Goal: Task Accomplishment & Management: Use online tool/utility

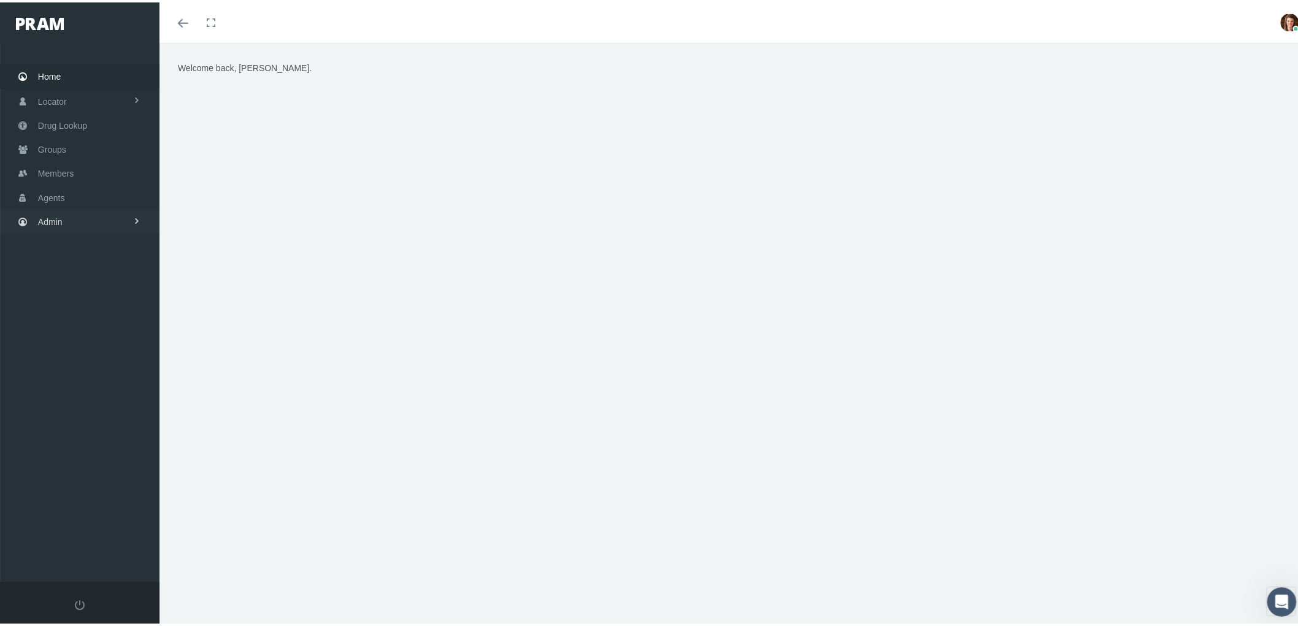
click at [66, 215] on link "Admin" at bounding box center [80, 219] width 160 height 24
click at [66, 295] on span "Claims" at bounding box center [63, 292] width 26 height 21
click at [69, 310] on span "PBM Invoices" at bounding box center [74, 316] width 53 height 21
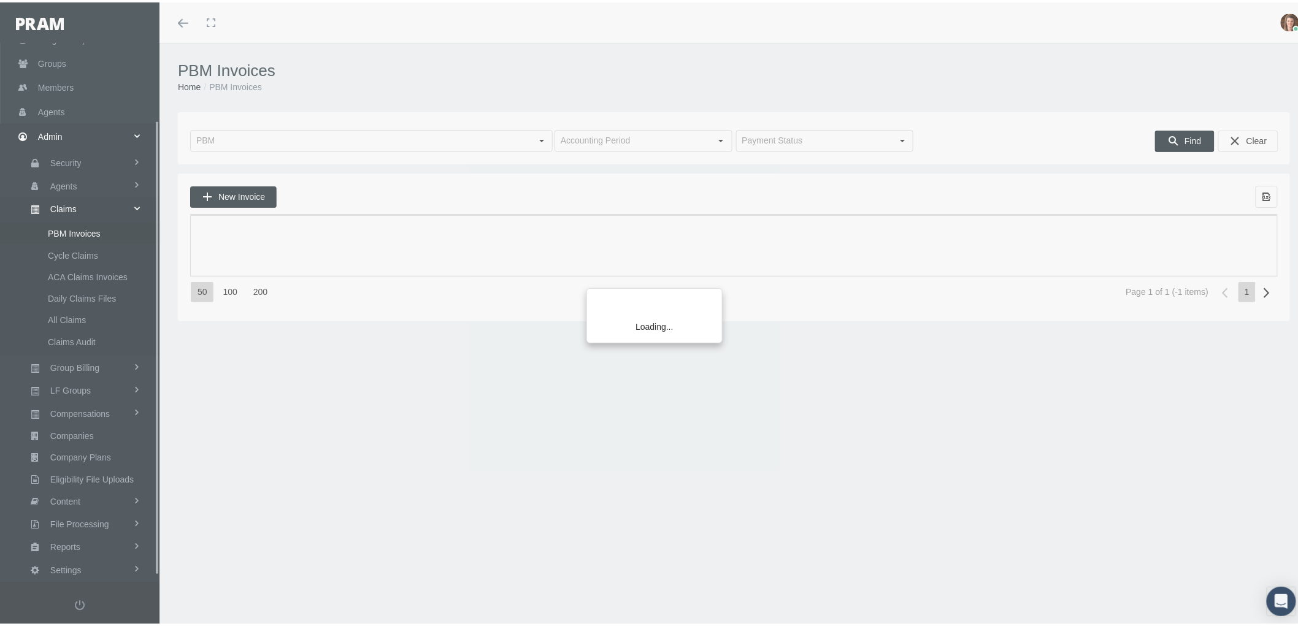
scroll to position [98, 0]
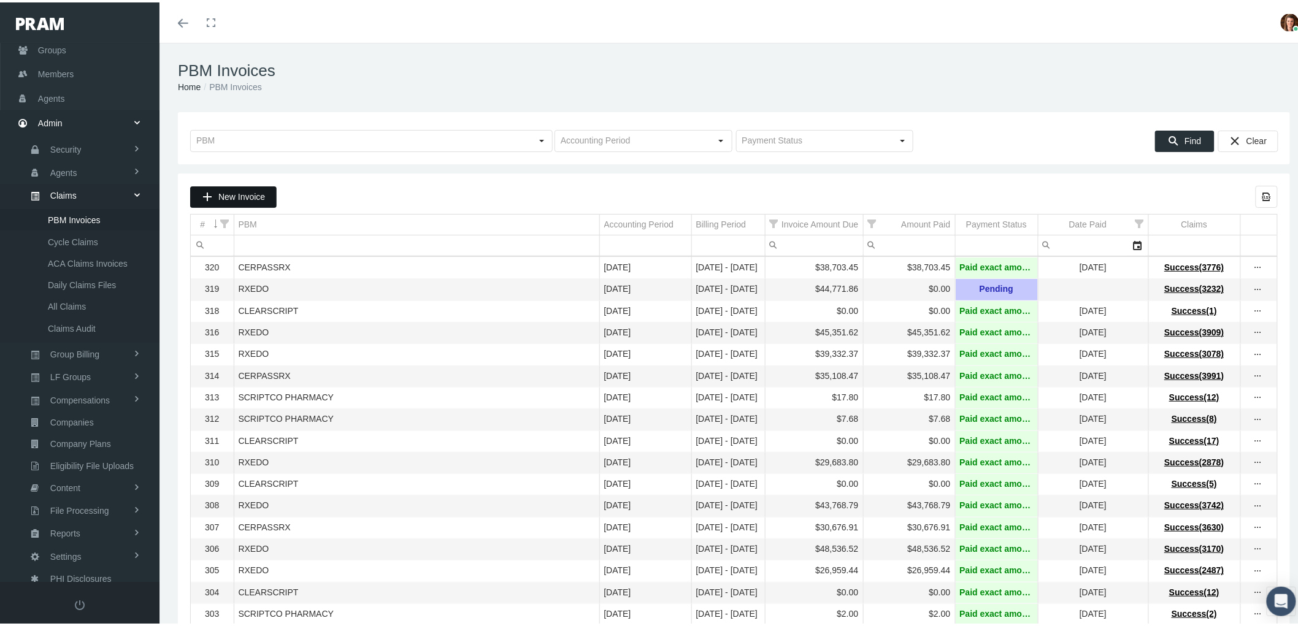
click at [226, 195] on span "New Invoice" at bounding box center [241, 195] width 47 height 10
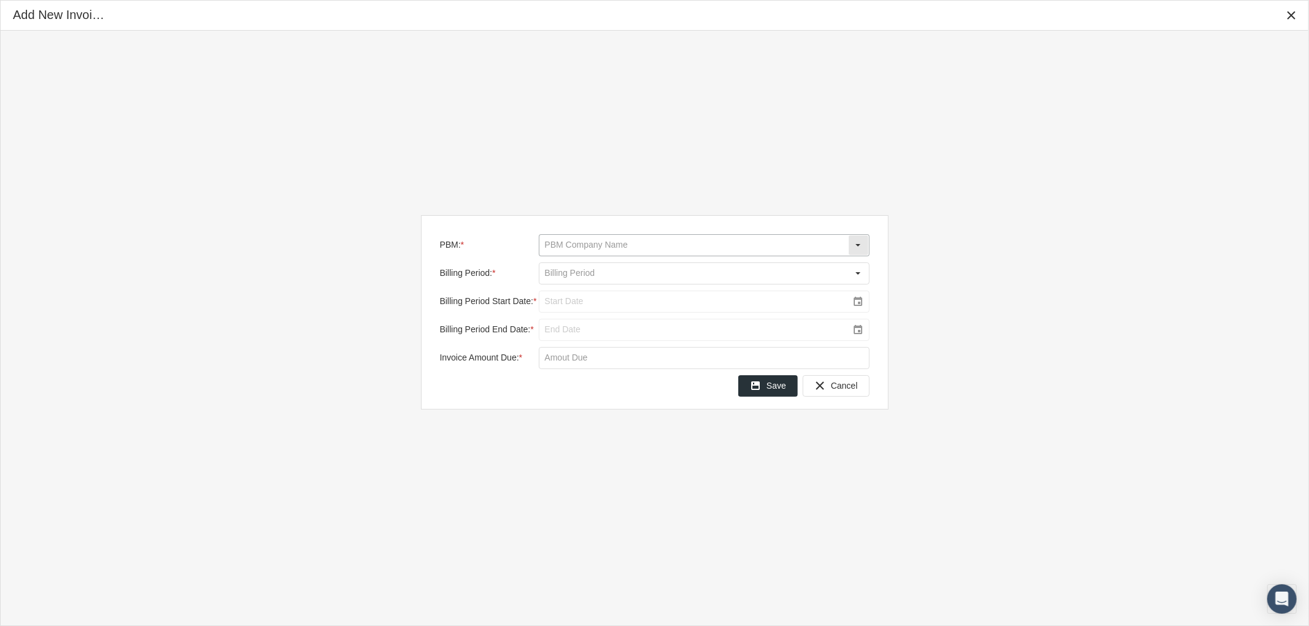
click at [571, 242] on input "PBM: *" at bounding box center [693, 245] width 309 height 21
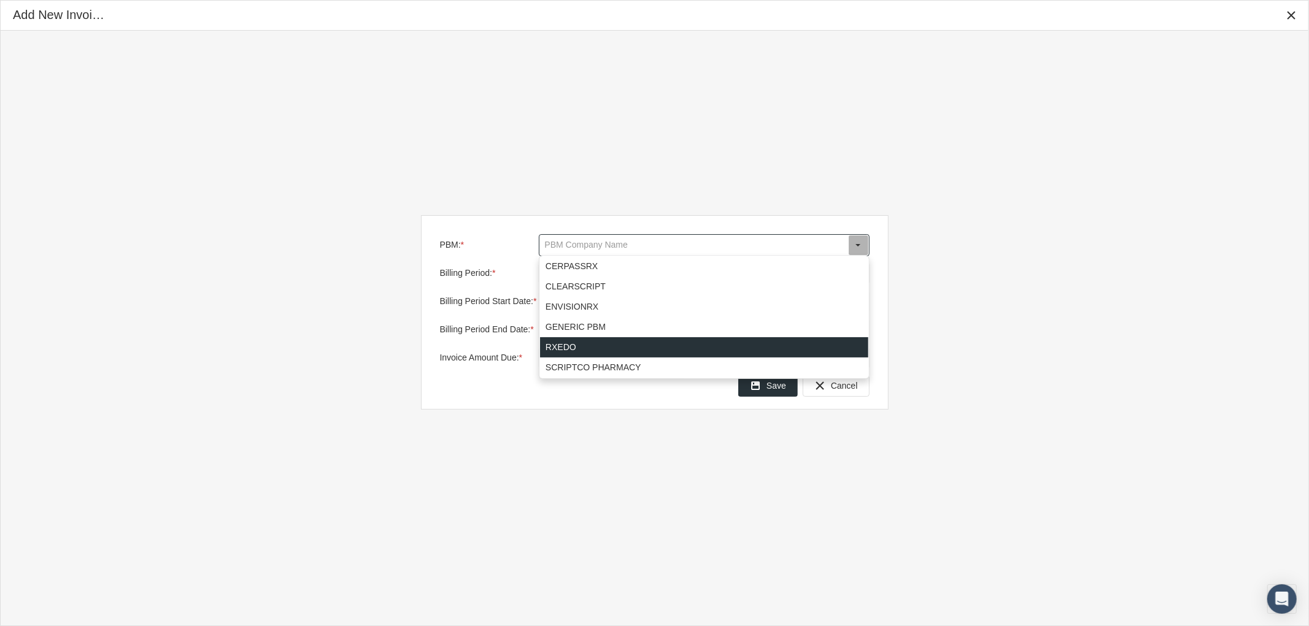
click at [575, 350] on div "RXEDO" at bounding box center [704, 347] width 328 height 20
type input "RXEDO"
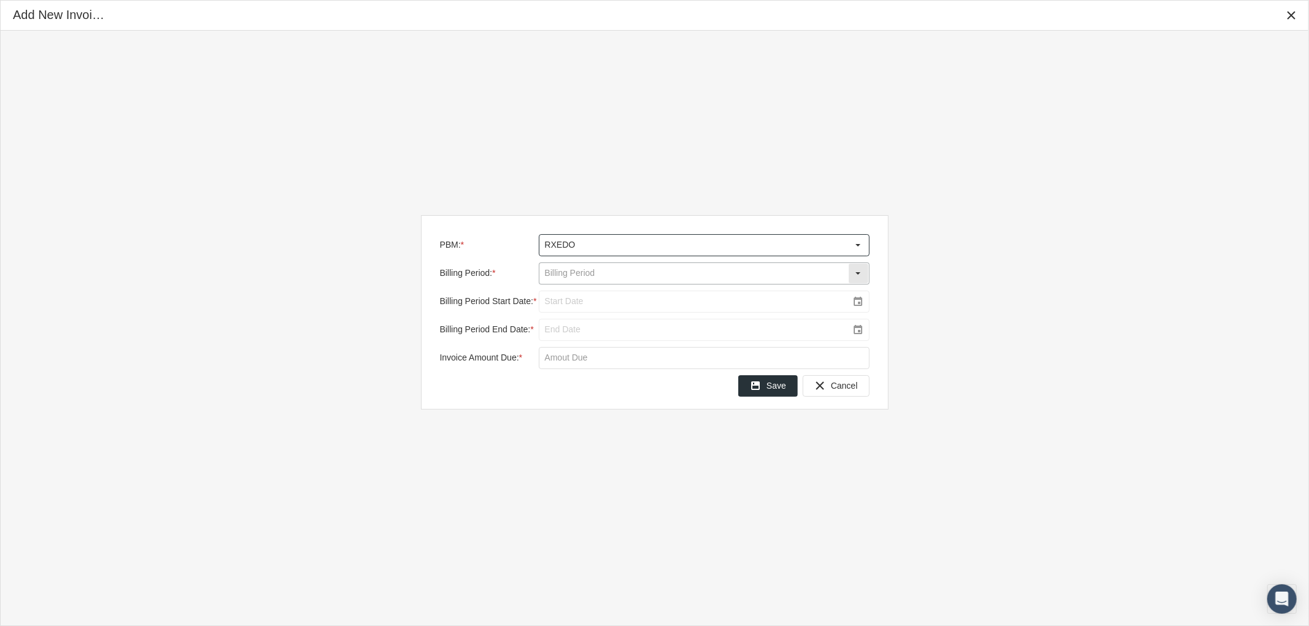
click at [579, 274] on input "Billing Period: *" at bounding box center [693, 273] width 309 height 21
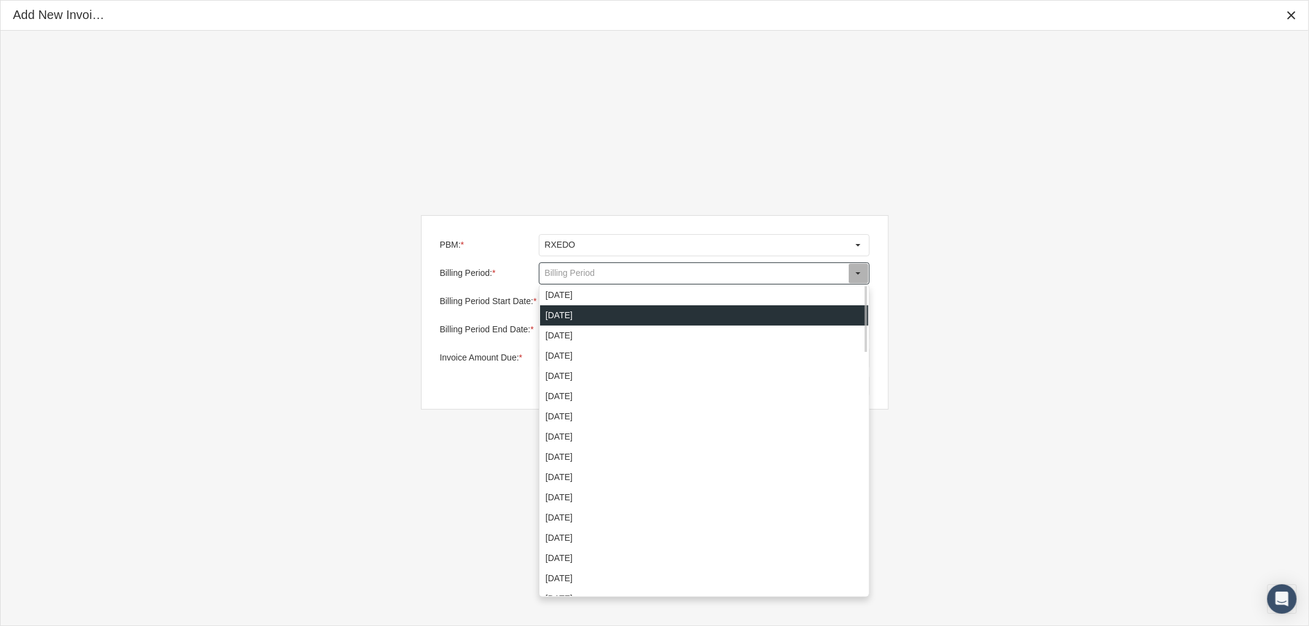
click at [575, 310] on div "[DATE]" at bounding box center [704, 316] width 328 height 20
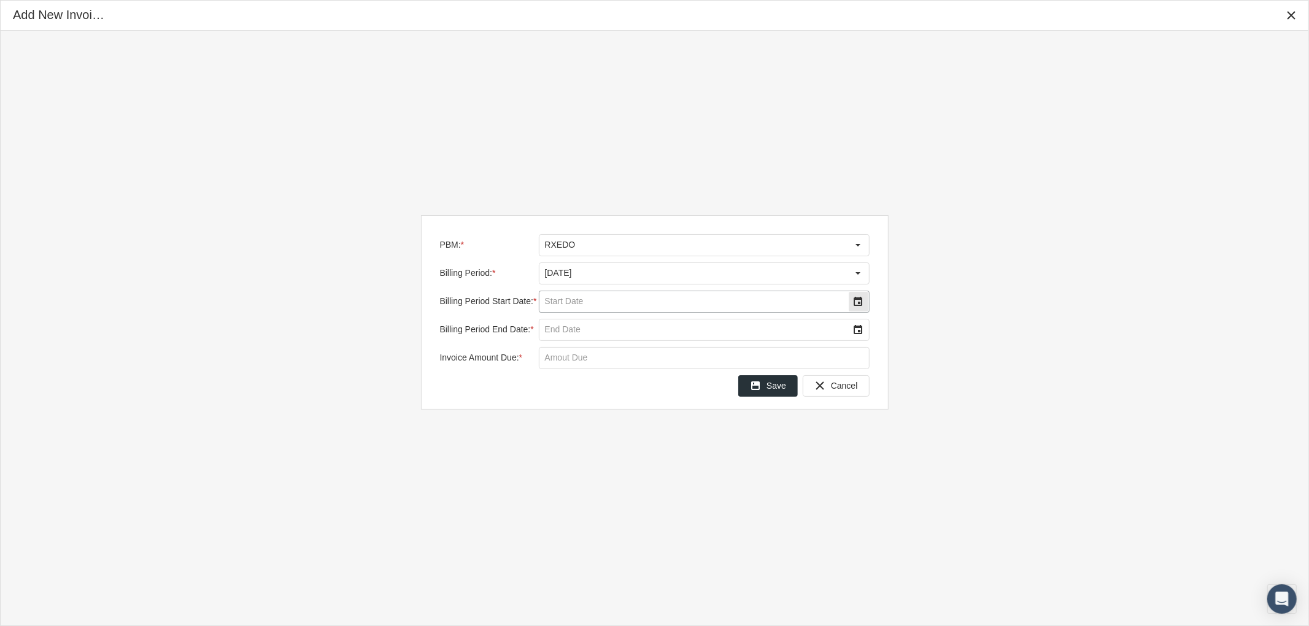
click at [855, 298] on div "Select" at bounding box center [858, 302] width 20 height 20
click at [639, 419] on span "17" at bounding box center [638, 421] width 10 height 10
click at [857, 330] on div "Select" at bounding box center [858, 330] width 20 height 20
click at [645, 469] on td "24" at bounding box center [638, 470] width 25 height 20
click at [556, 358] on input "Invoice Amount Due: *" at bounding box center [703, 358] width 329 height 21
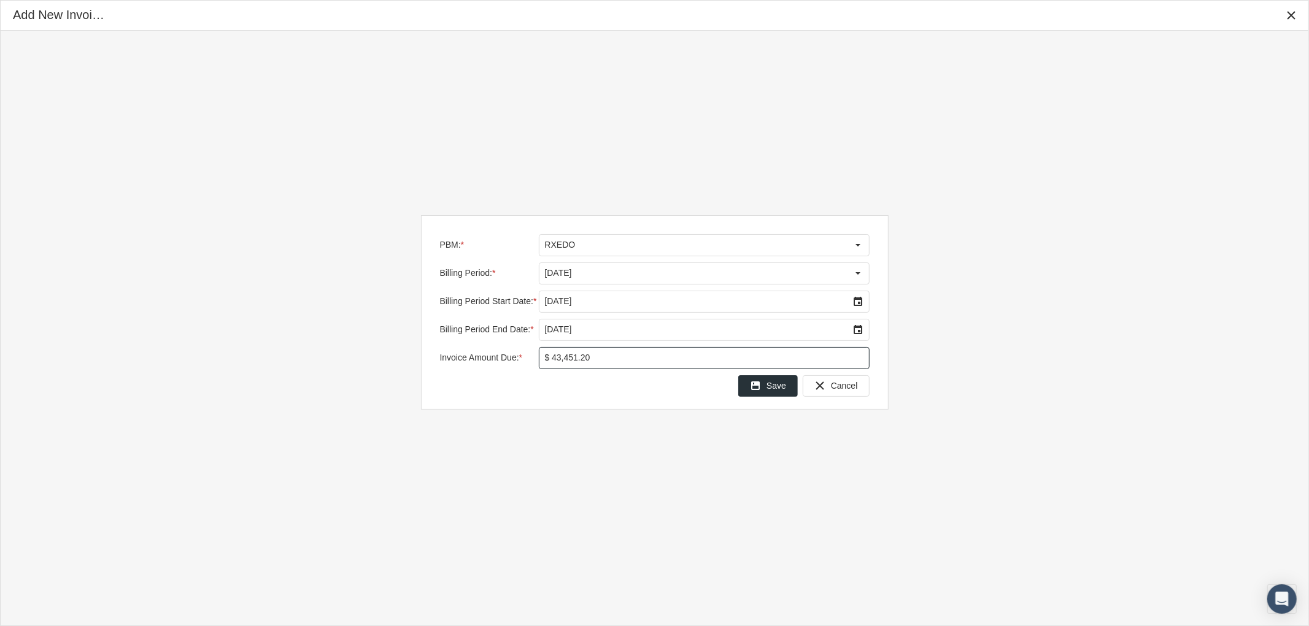
type input "$ 43,451.27"
click at [779, 385] on span "Save" at bounding box center [776, 386] width 20 height 10
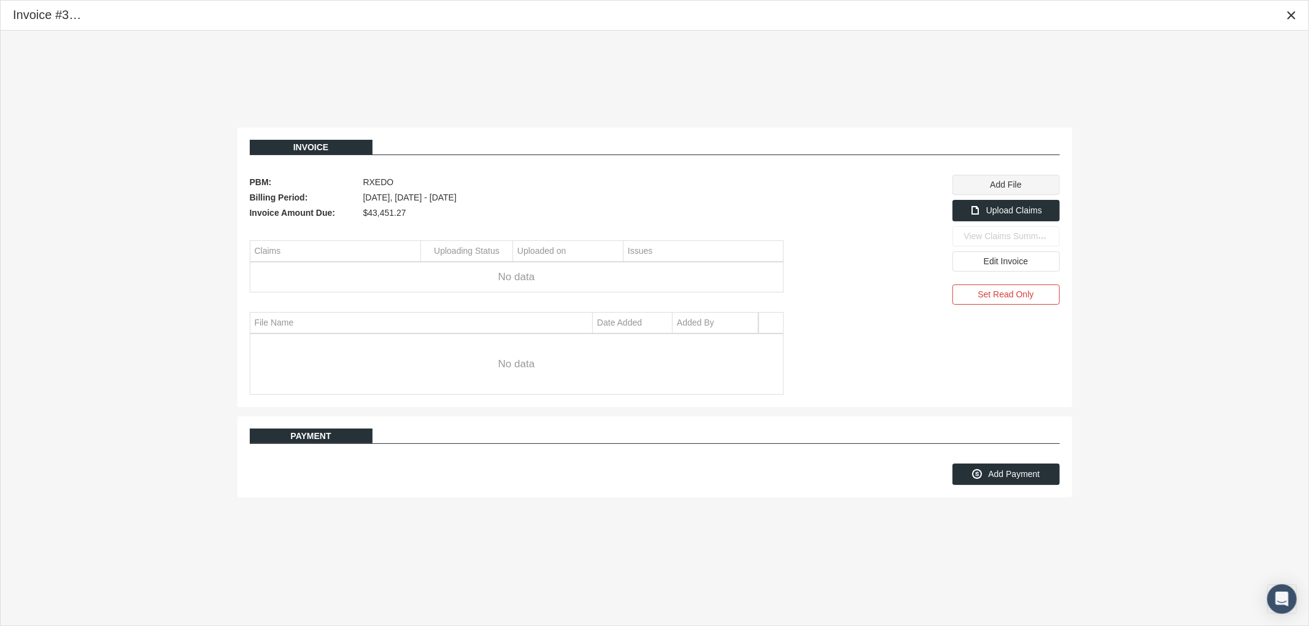
click at [993, 187] on span "Add File" at bounding box center [1005, 185] width 31 height 10
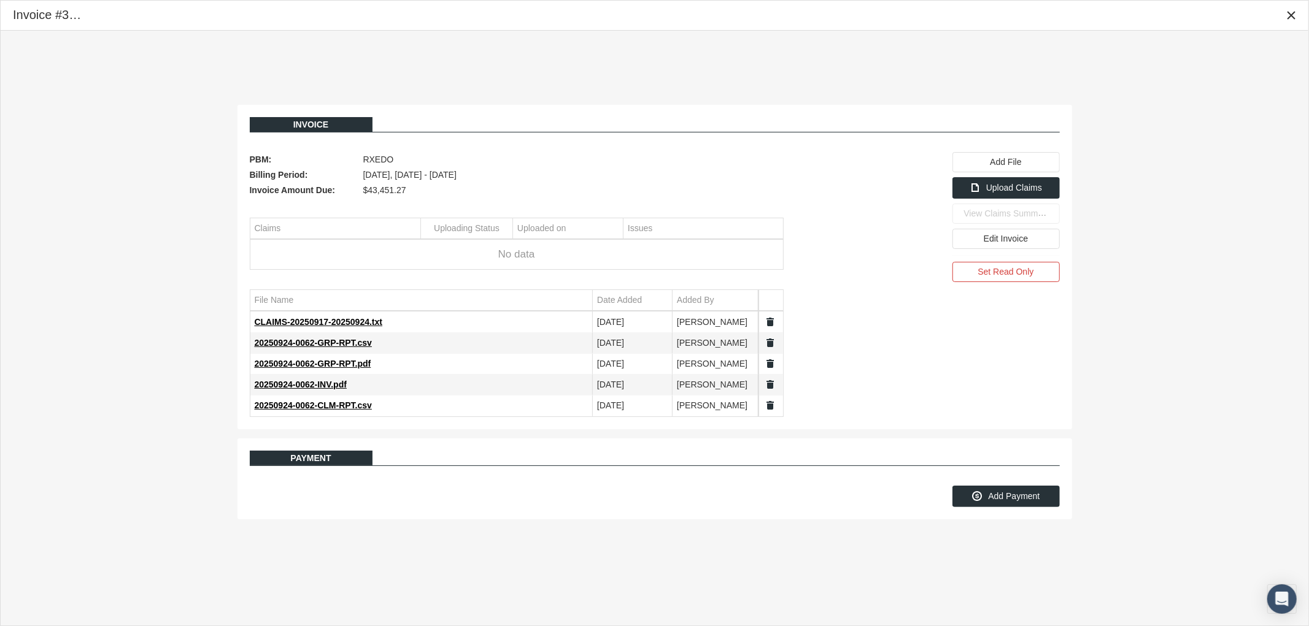
click at [1008, 333] on div "Add File CLAIMS-20250917-20250924.txt 1 Mb Uploaded 20250924-0062-CLM-RPT.csv 3…" at bounding box center [1005, 284] width 107 height 265
click at [996, 188] on span "Upload Claims" at bounding box center [1014, 188] width 56 height 10
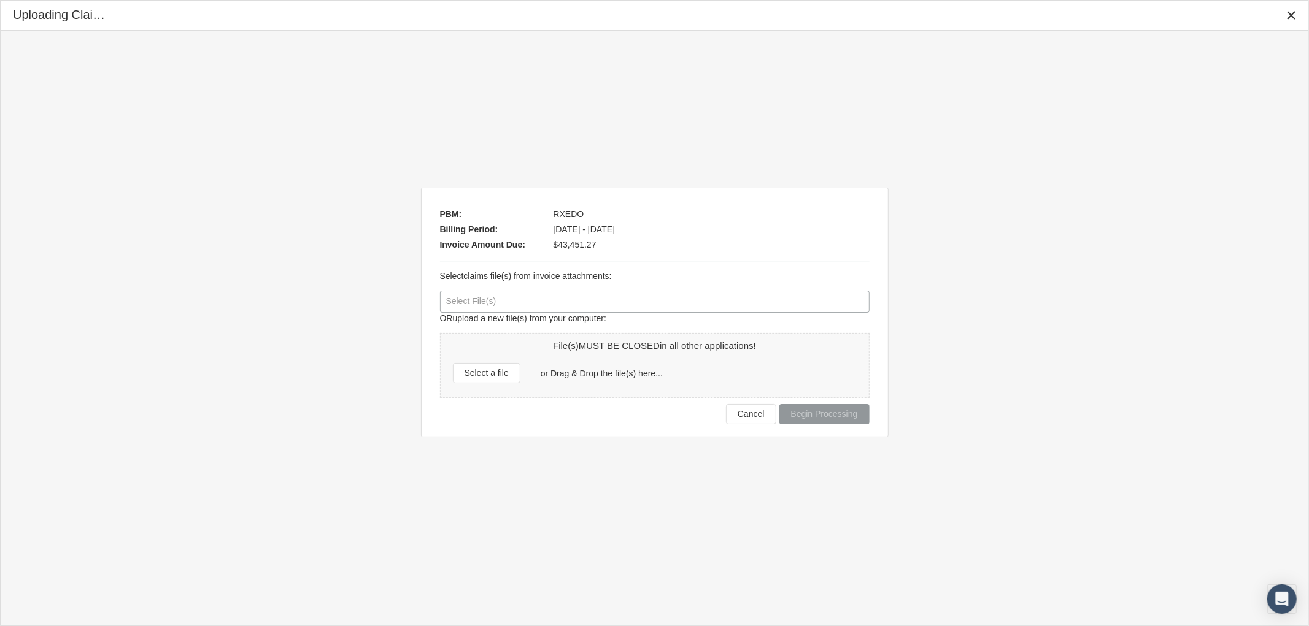
click at [496, 296] on div at bounding box center [654, 301] width 428 height 21
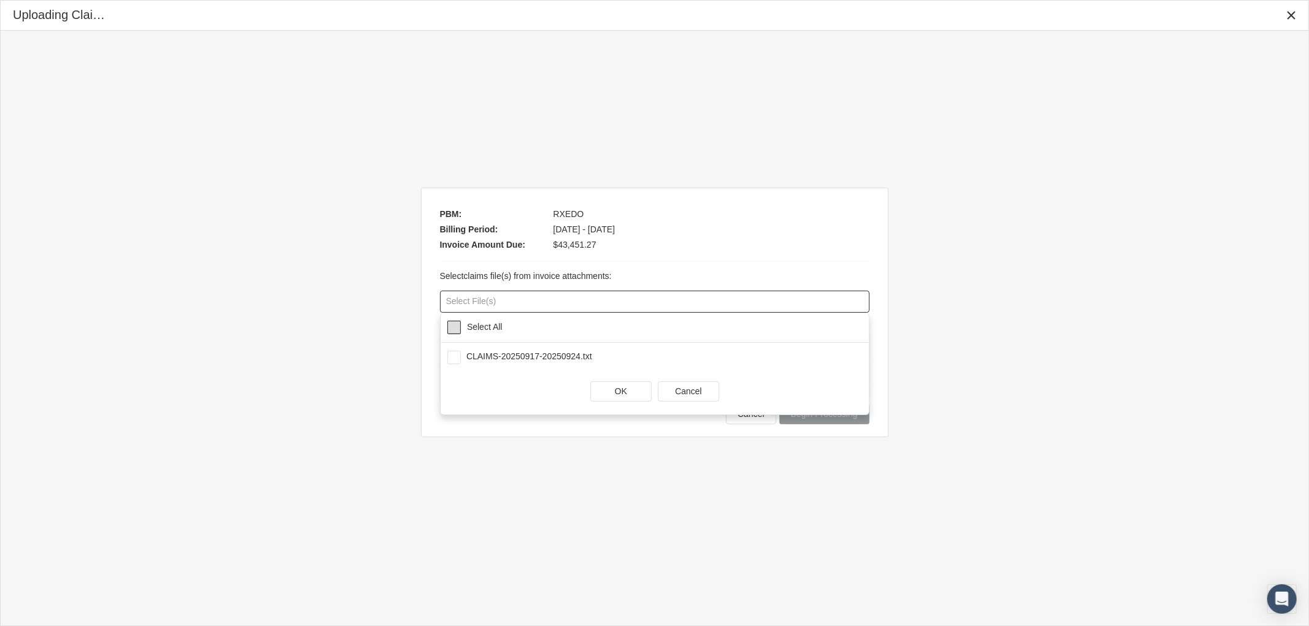
click at [460, 329] on span at bounding box center [453, 327] width 13 height 13
click at [609, 399] on div "OK" at bounding box center [621, 391] width 60 height 19
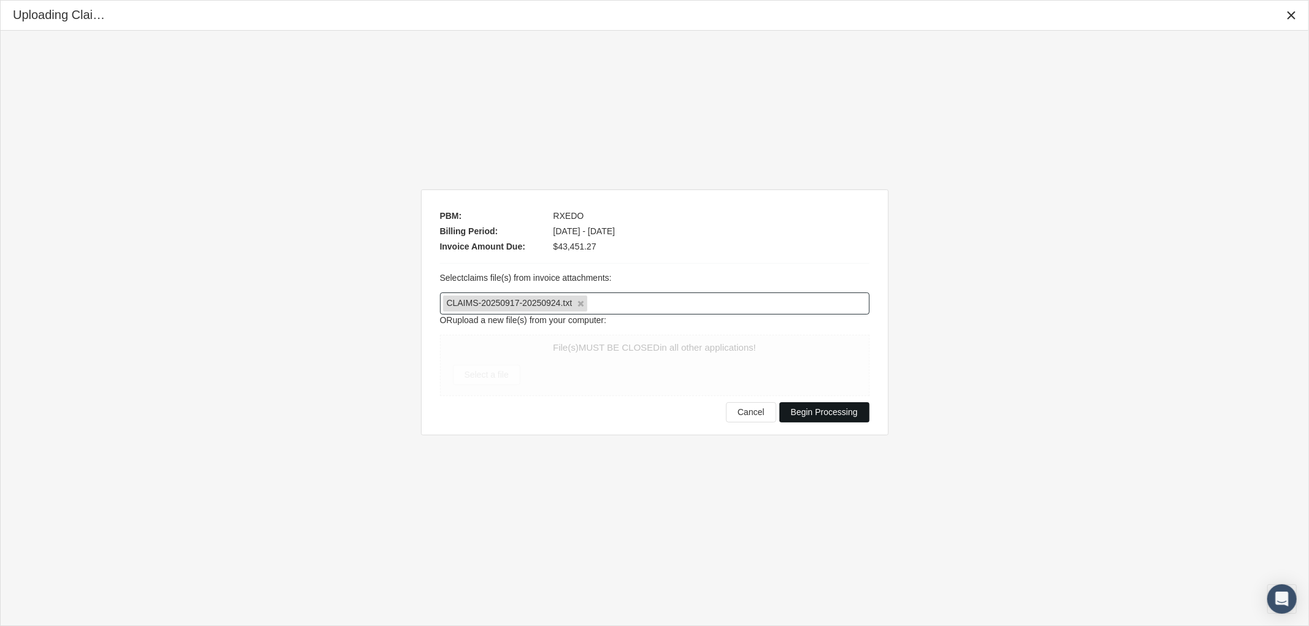
click at [815, 417] on span "Begin Processing" at bounding box center [824, 412] width 67 height 10
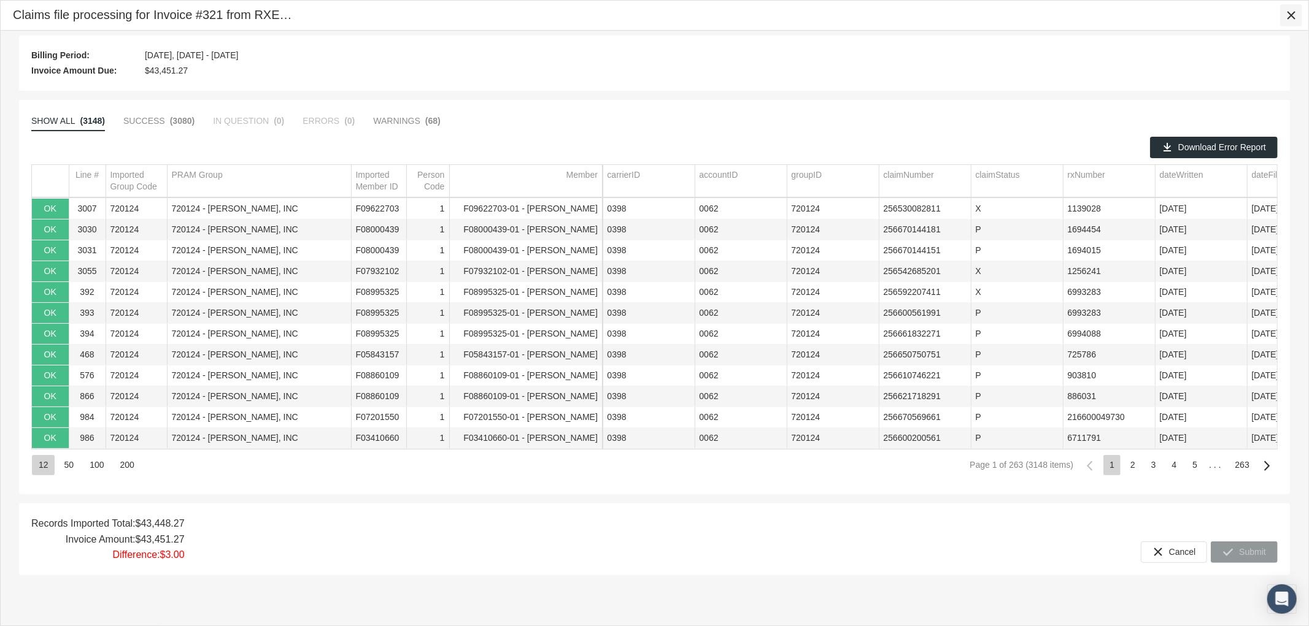
click at [1298, 19] on div "Close" at bounding box center [1291, 15] width 22 height 22
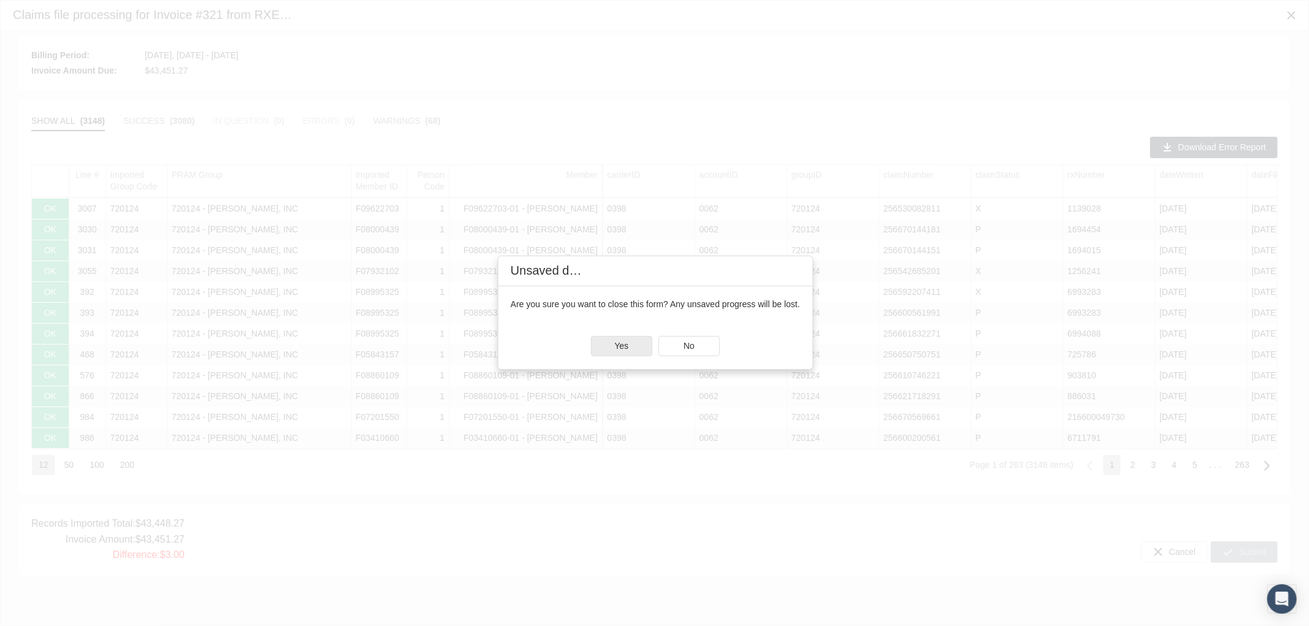
click at [630, 345] on div "Yes" at bounding box center [621, 346] width 60 height 19
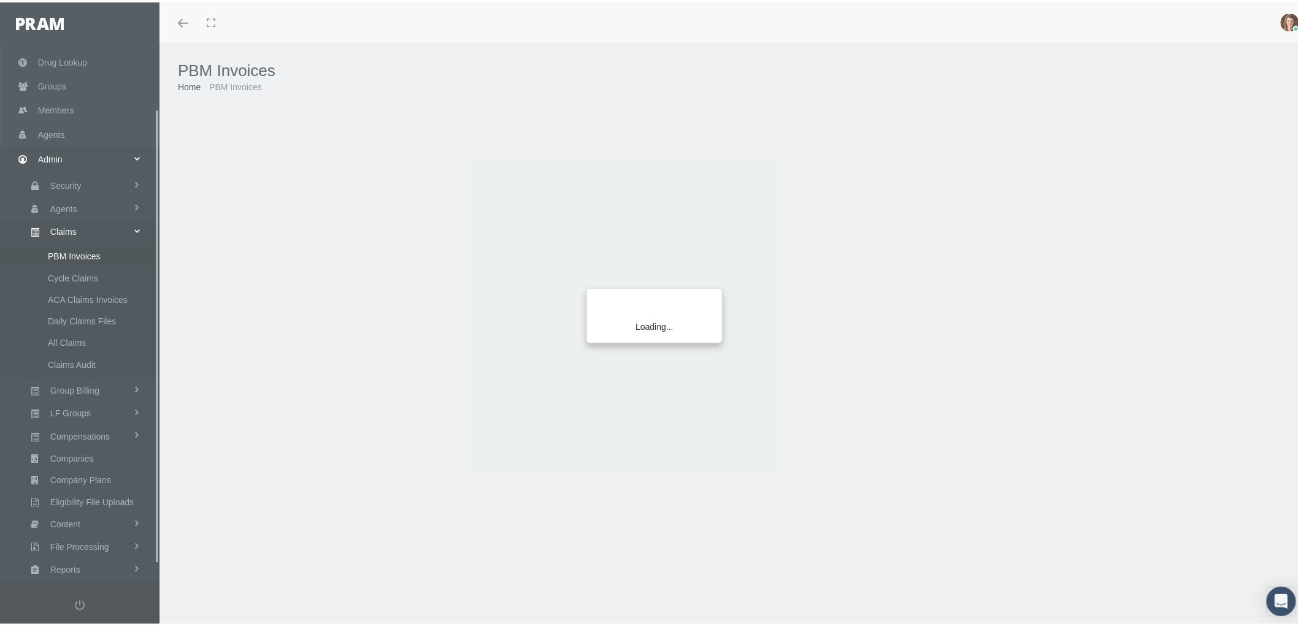
scroll to position [98, 0]
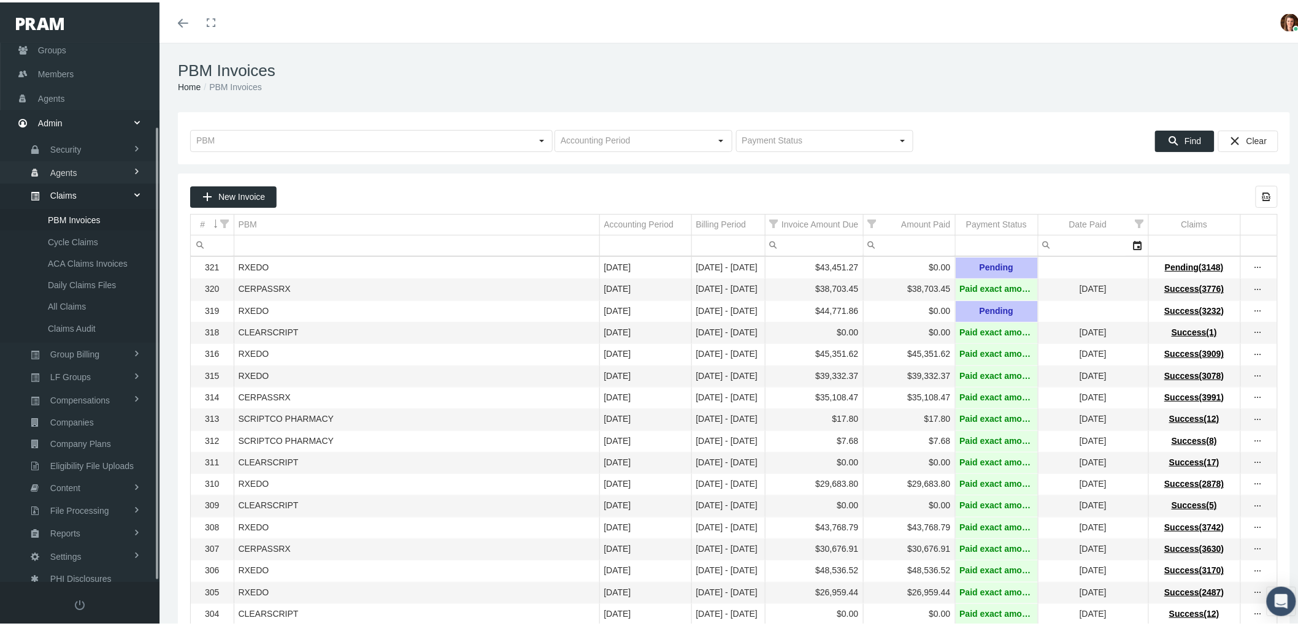
click at [50, 163] on span "Agents" at bounding box center [63, 170] width 27 height 21
click at [82, 298] on span "Bank Info Requests" at bounding box center [85, 302] width 75 height 21
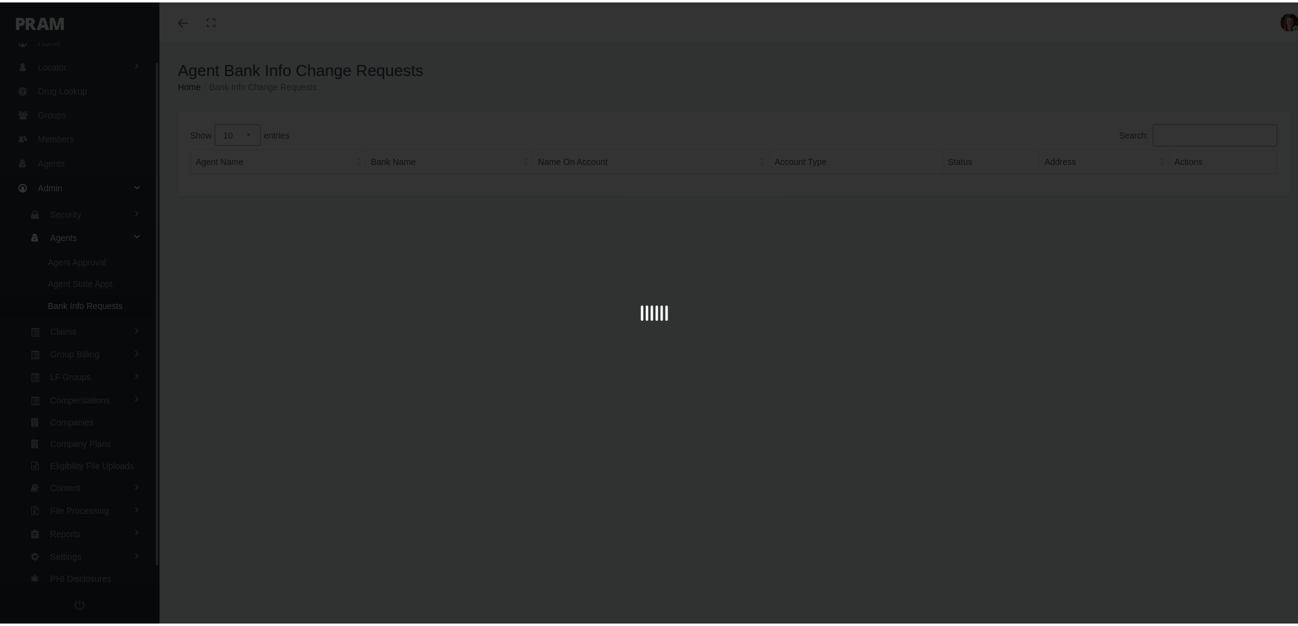
scroll to position [34, 0]
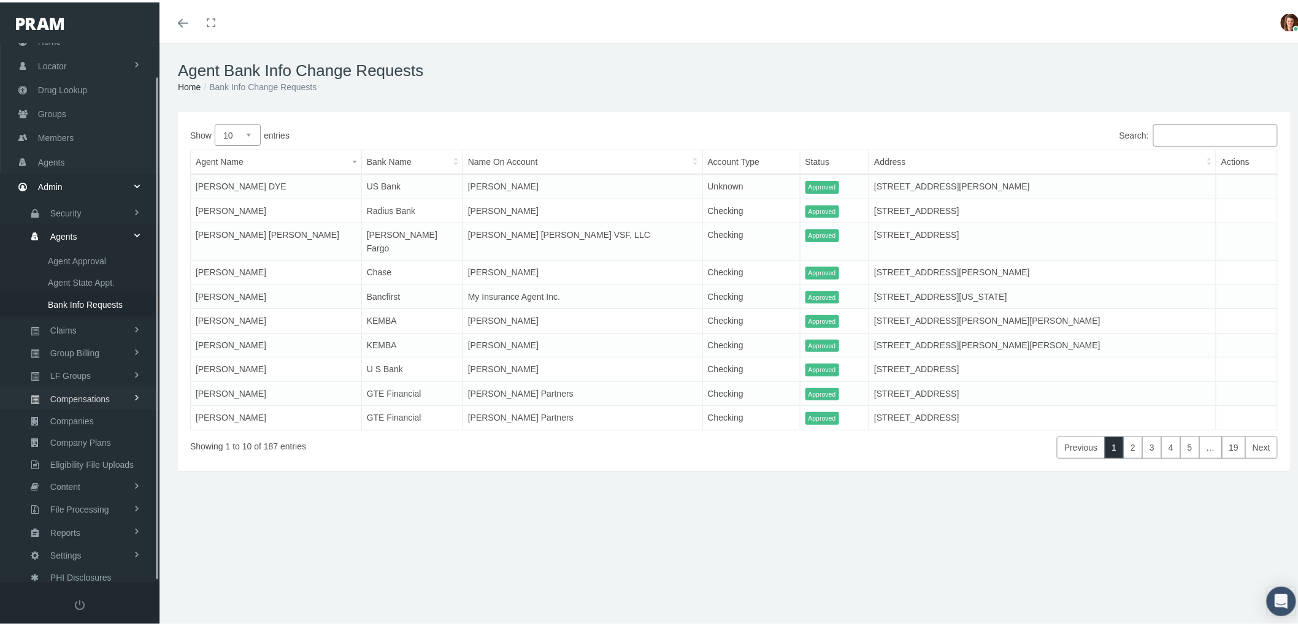
click at [97, 388] on span "Compensations" at bounding box center [80, 396] width 60 height 21
click at [95, 345] on span "Compensation Summary" at bounding box center [95, 350] width 94 height 21
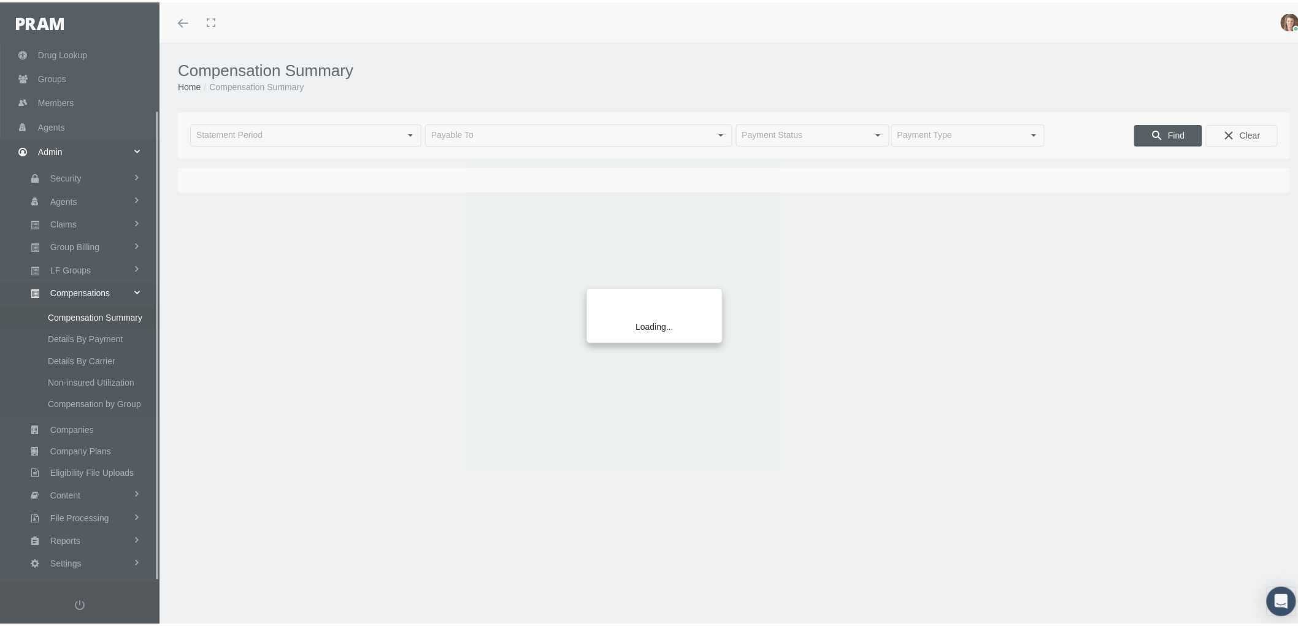
scroll to position [77, 0]
type input "September 2025"
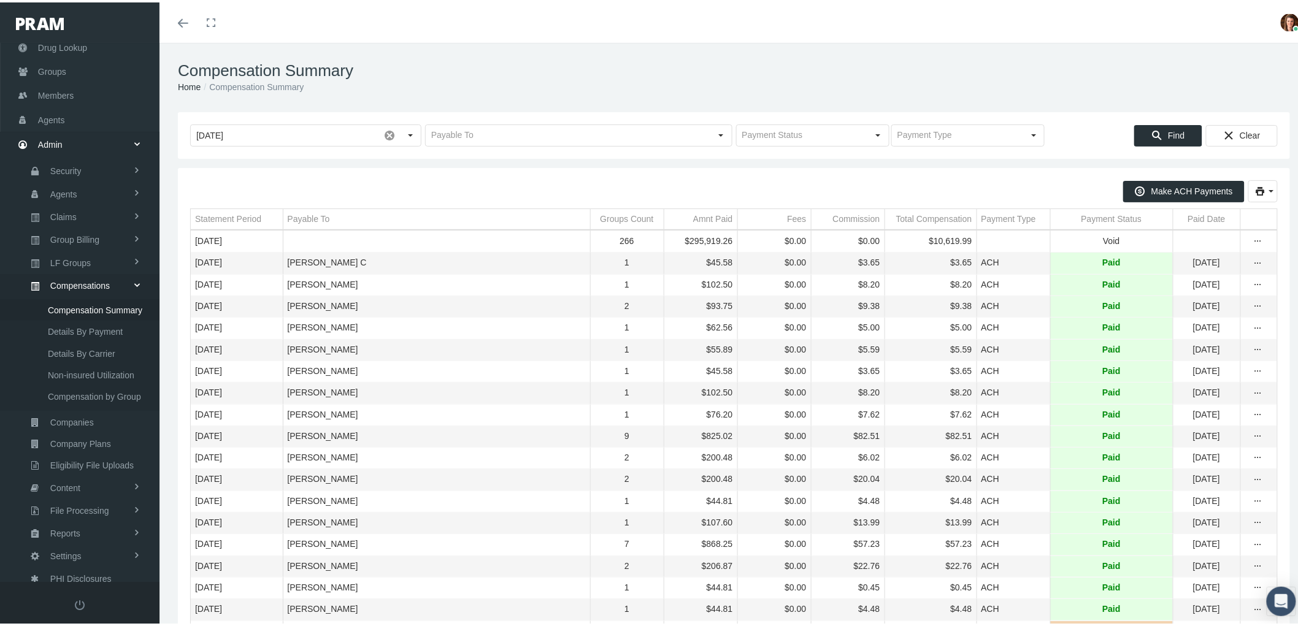
click at [313, 218] on div "Payable To" at bounding box center [309, 217] width 42 height 12
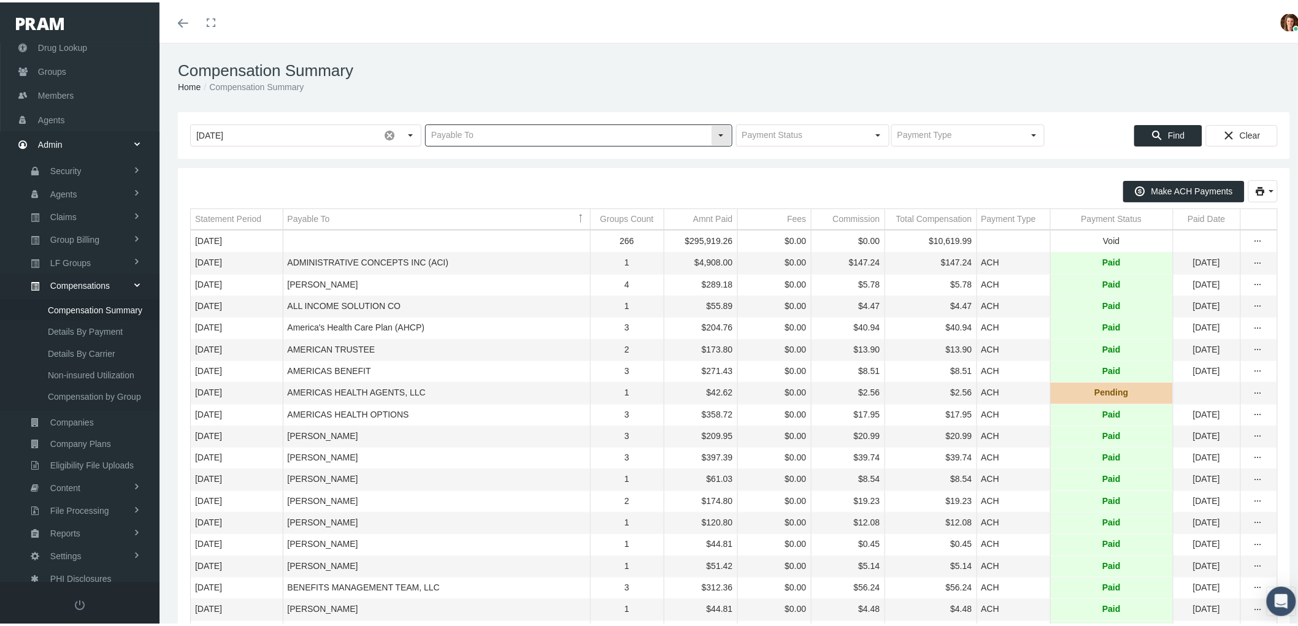
click at [477, 135] on input "text" at bounding box center [568, 133] width 285 height 21
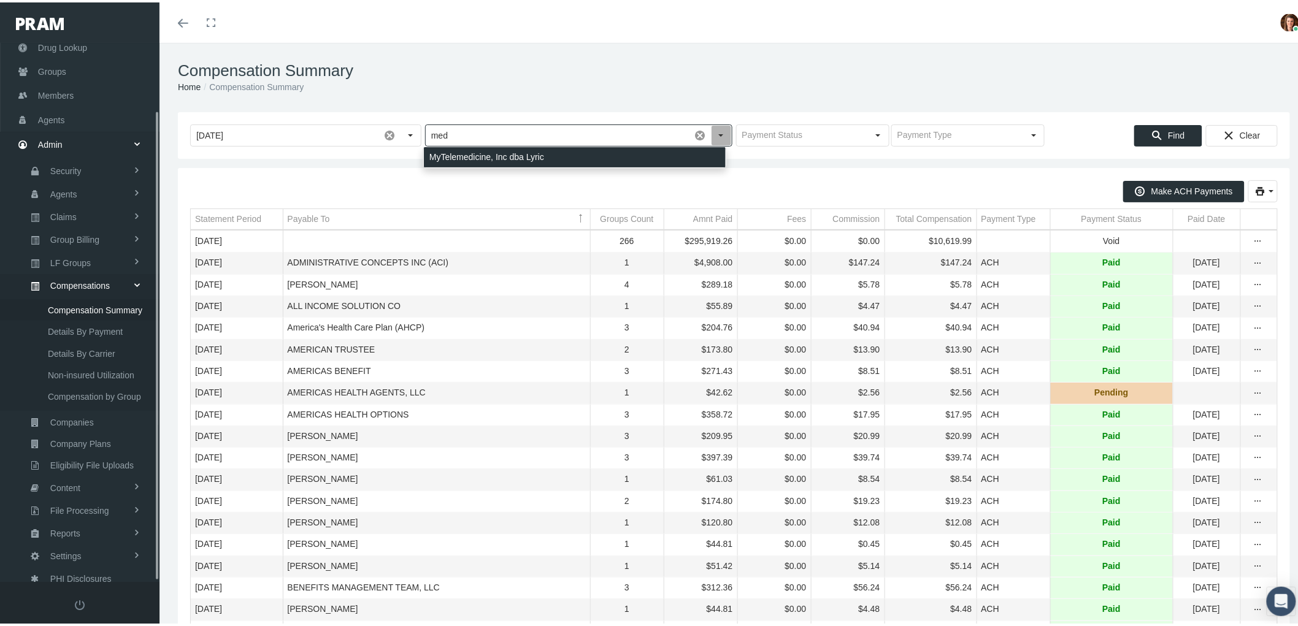
type input "med"
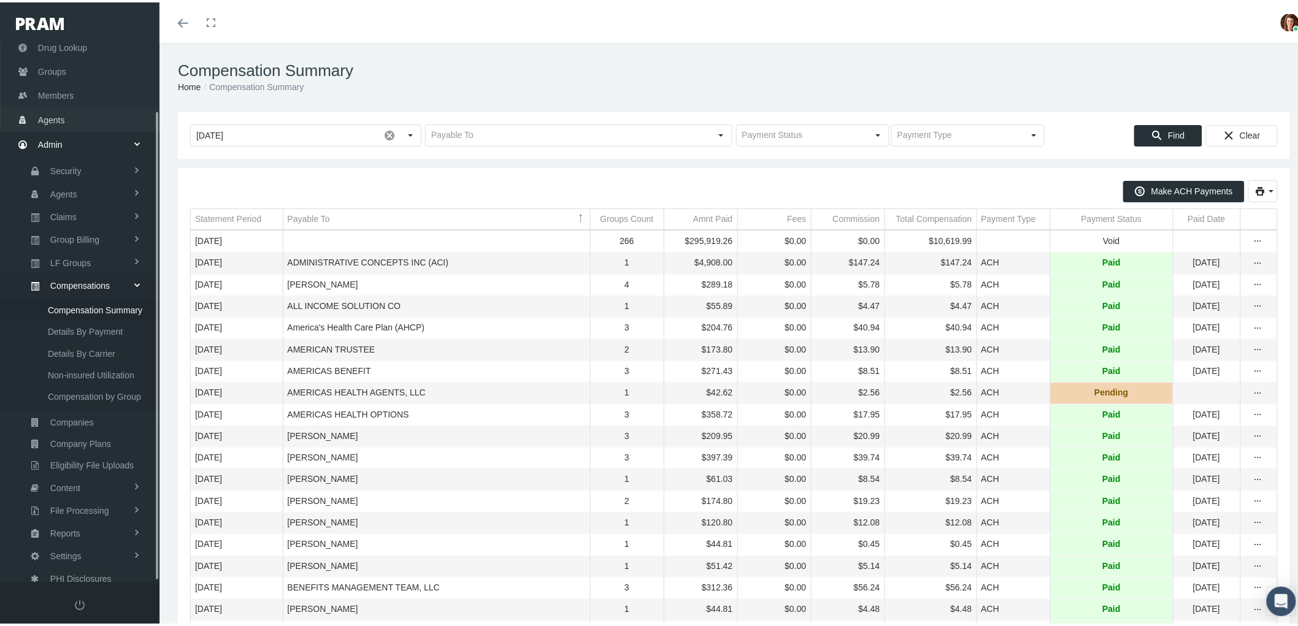
click at [64, 117] on span "Agents" at bounding box center [51, 117] width 27 height 23
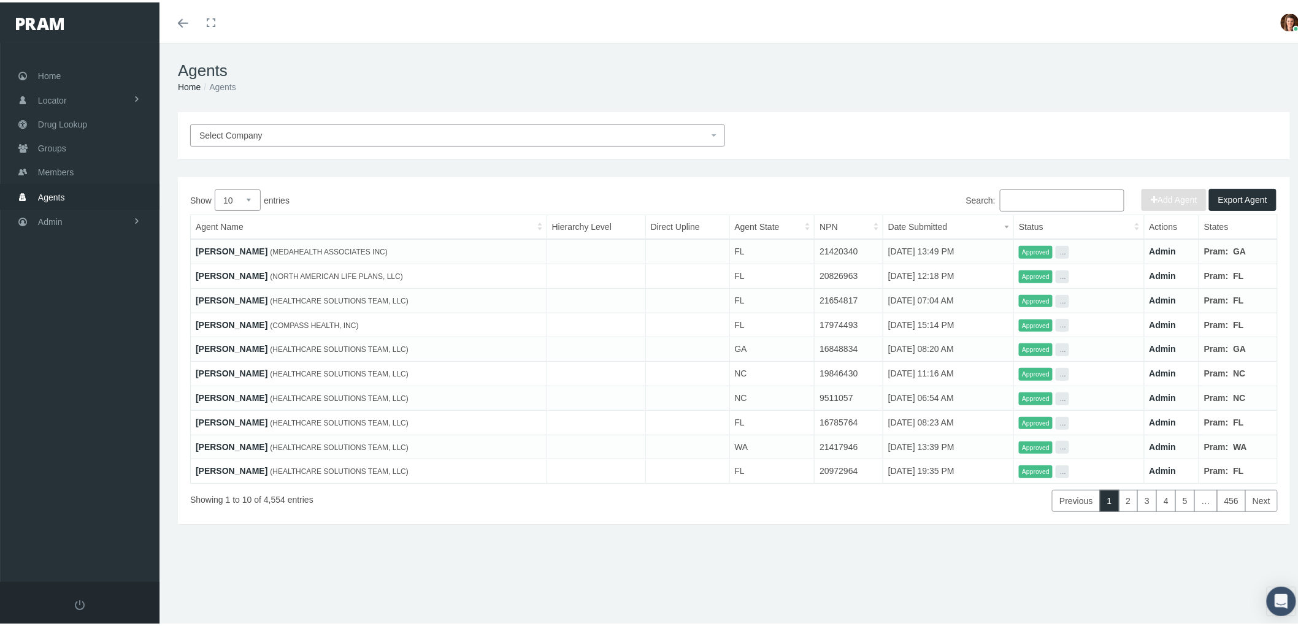
click at [1035, 199] on input "Search:" at bounding box center [1062, 198] width 125 height 22
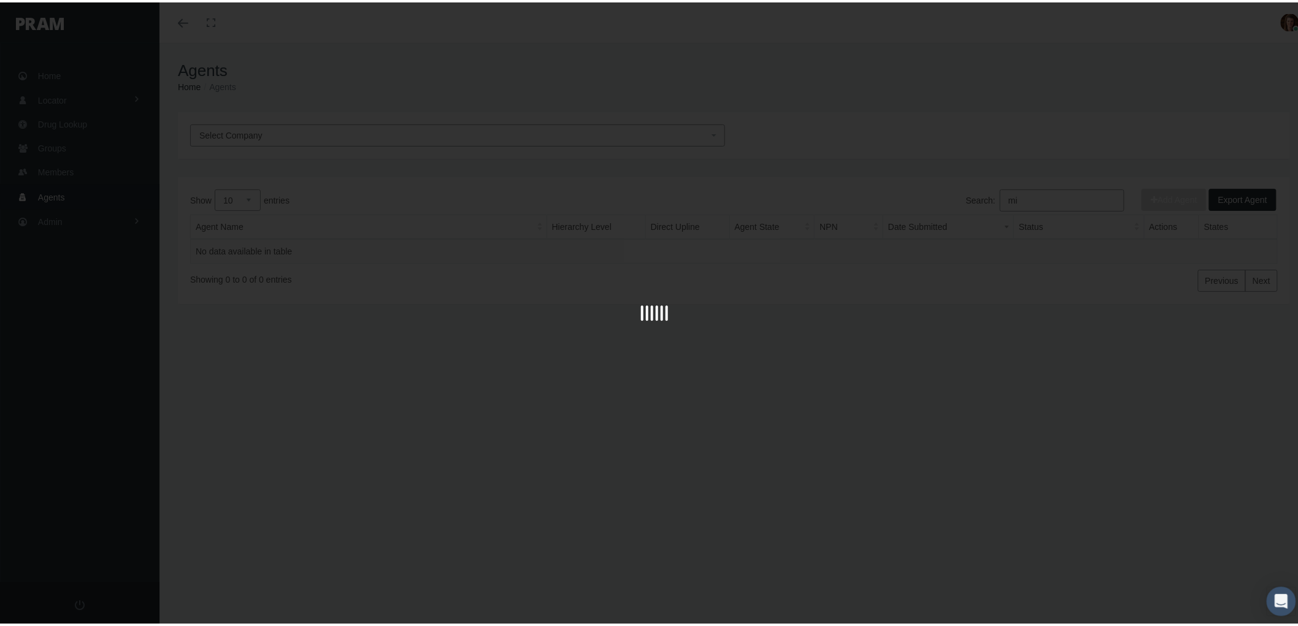
type input "m"
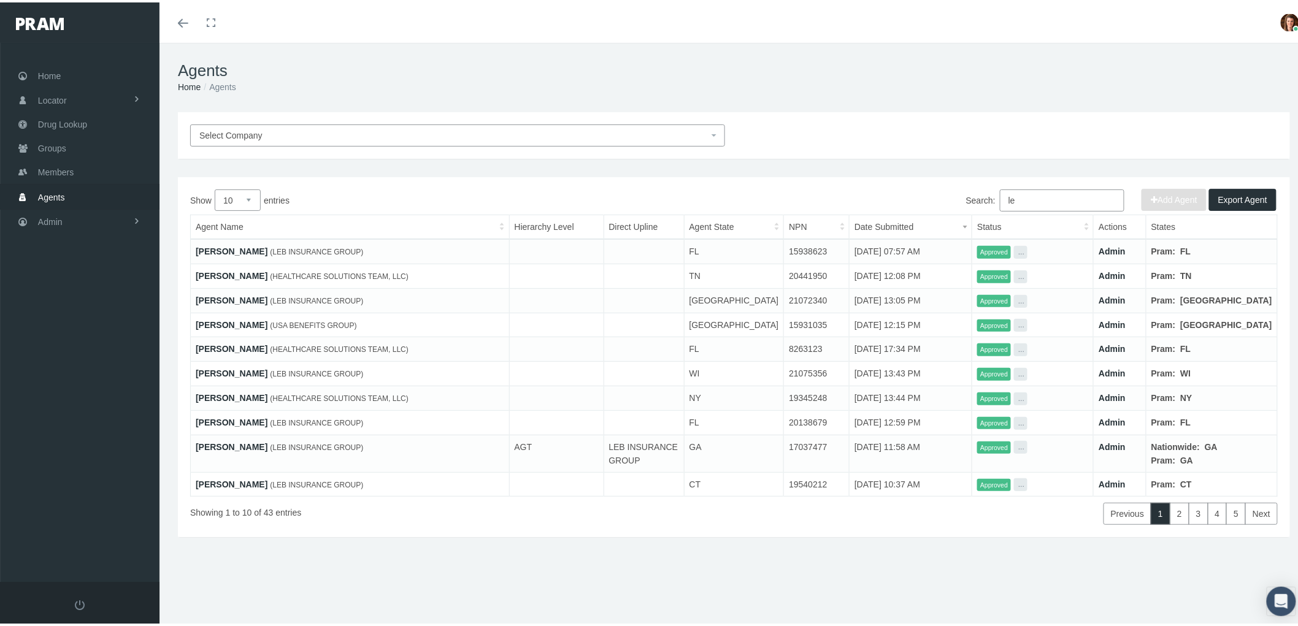
type input "l"
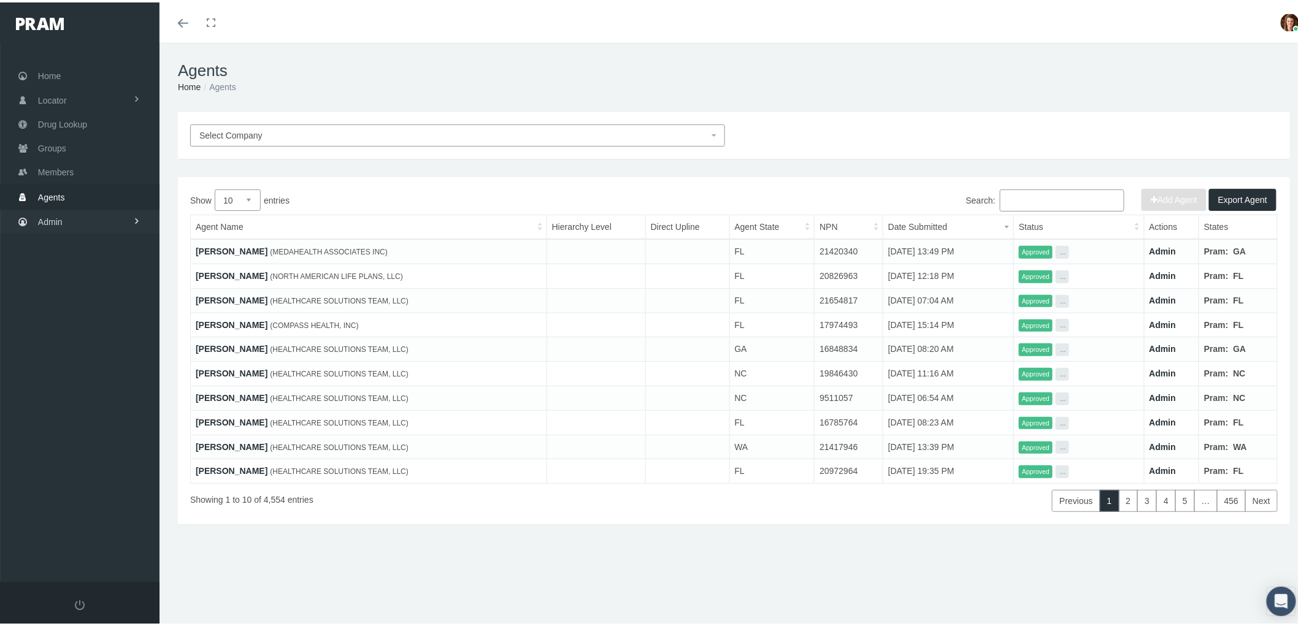
click at [93, 211] on link "Admin" at bounding box center [80, 219] width 160 height 24
click at [85, 286] on link "Claims" at bounding box center [80, 291] width 160 height 21
click at [94, 307] on span "PBM Invoices" at bounding box center [74, 316] width 53 height 21
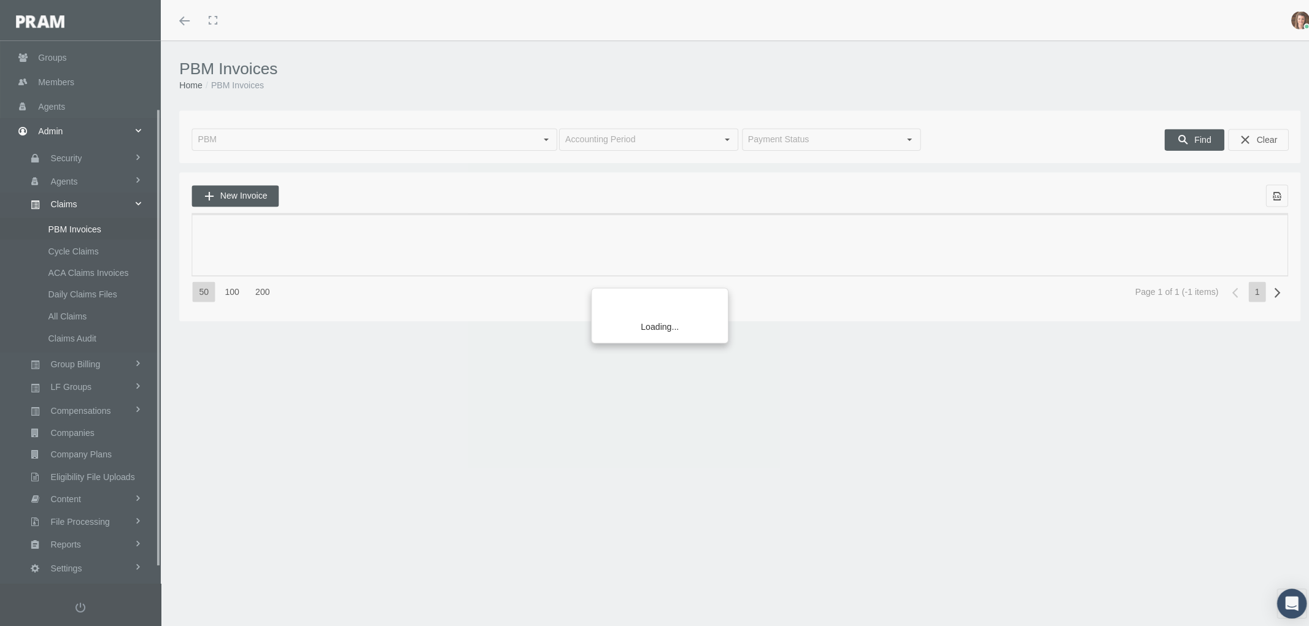
scroll to position [98, 0]
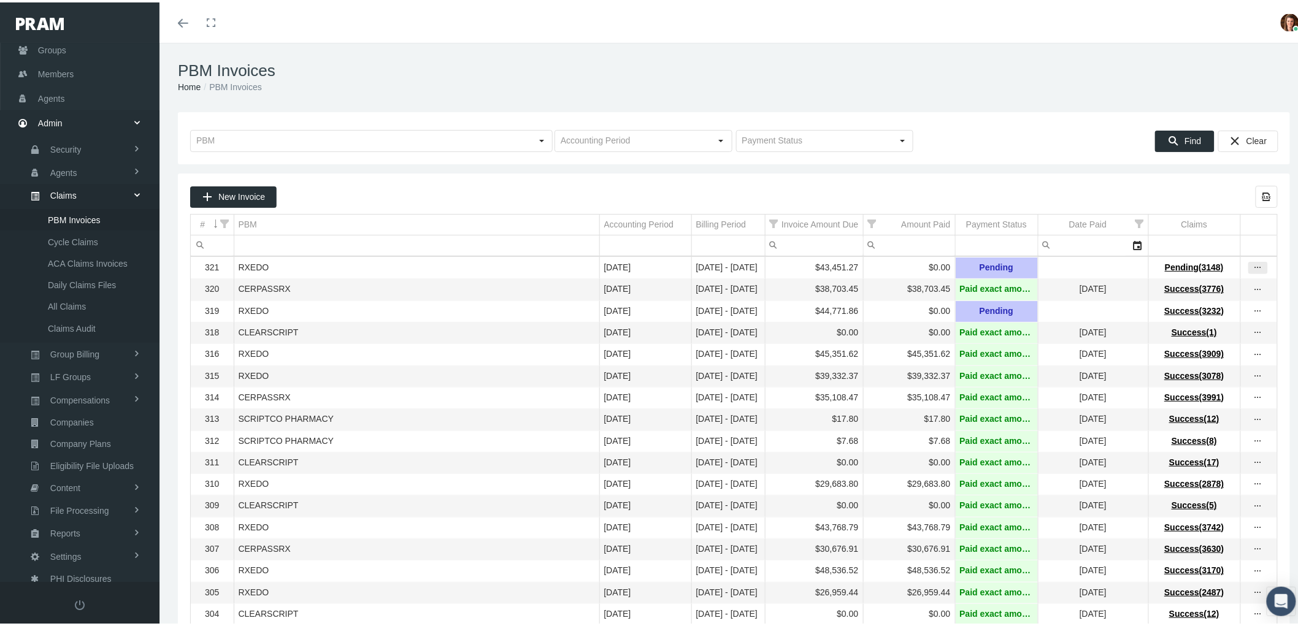
click at [1253, 267] on icon "more" at bounding box center [1258, 265] width 11 height 11
click at [1205, 286] on div "View Invoice" at bounding box center [1196, 288] width 120 height 26
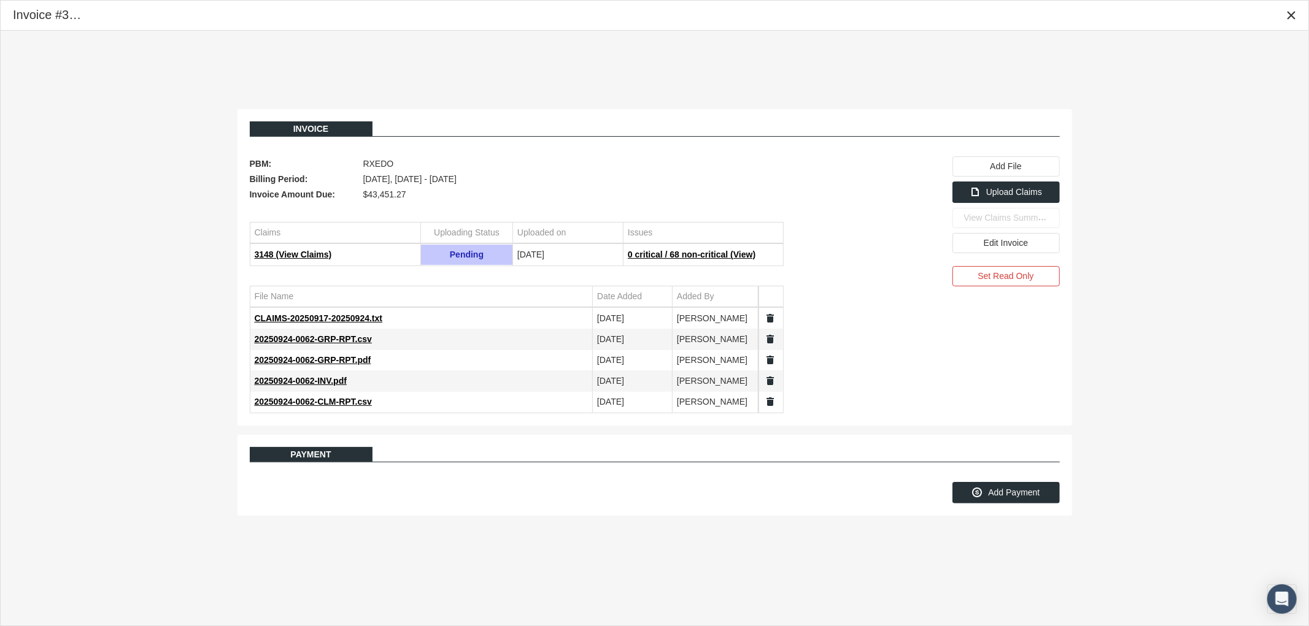
click at [765, 316] on link "Data grid" at bounding box center [770, 318] width 11 height 11
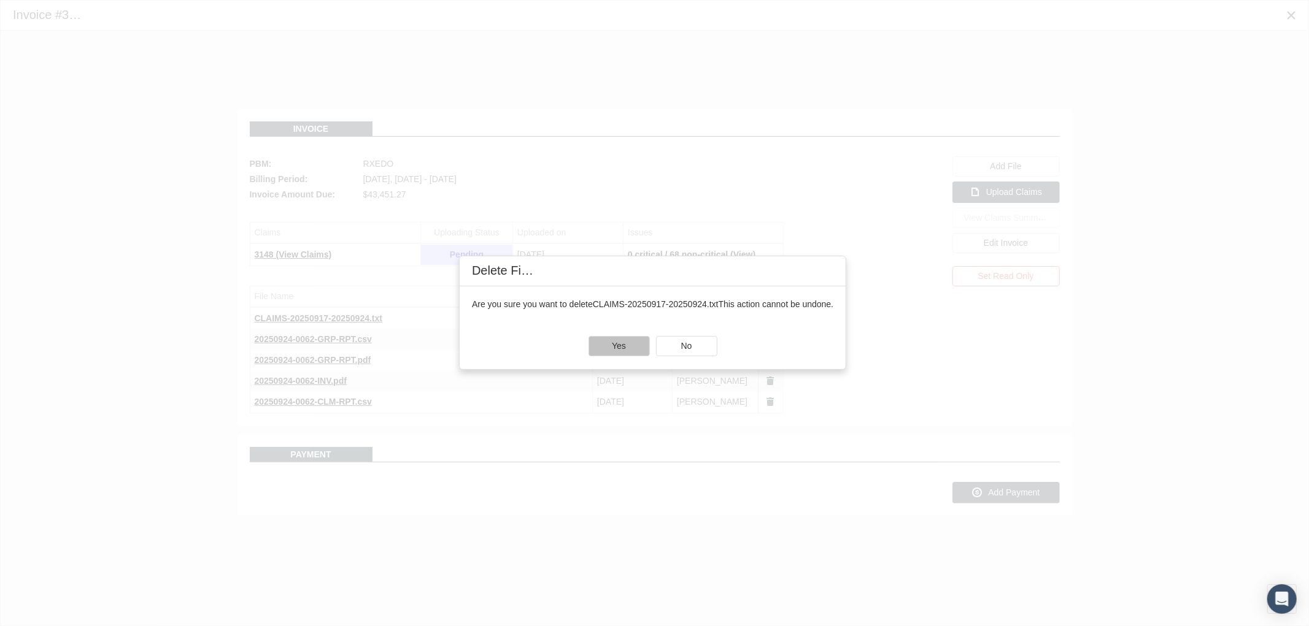
click at [629, 347] on div "Yes" at bounding box center [619, 346] width 60 height 19
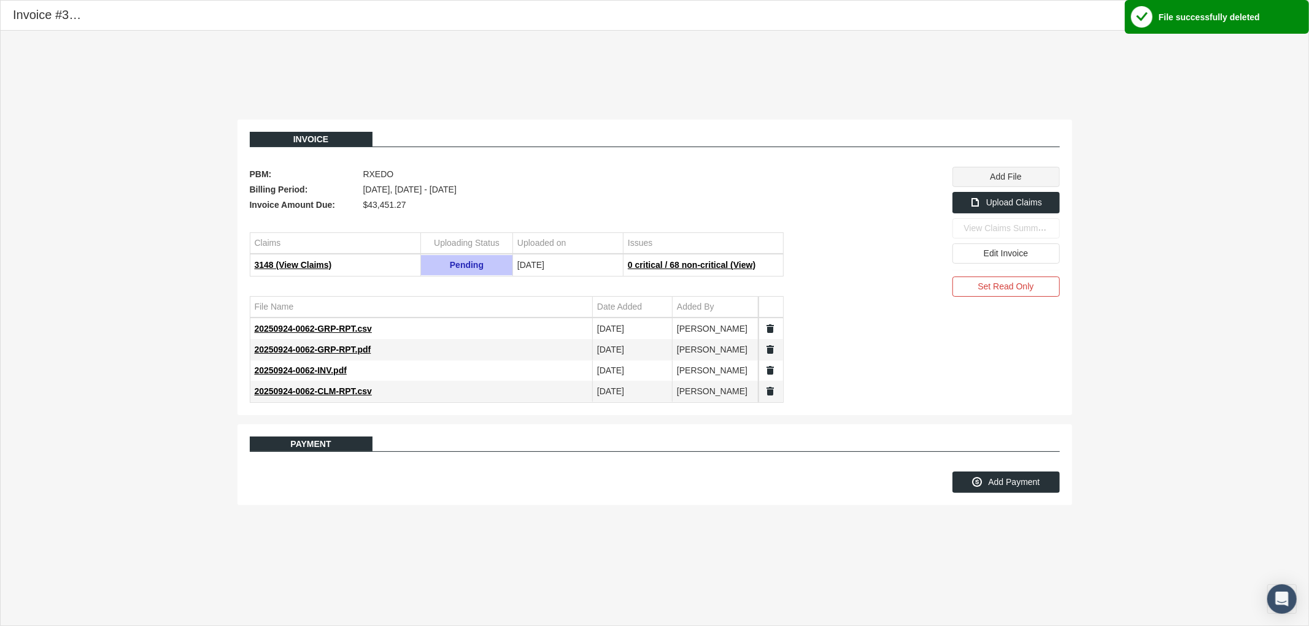
click at [1000, 174] on span "Add File" at bounding box center [1005, 177] width 31 height 10
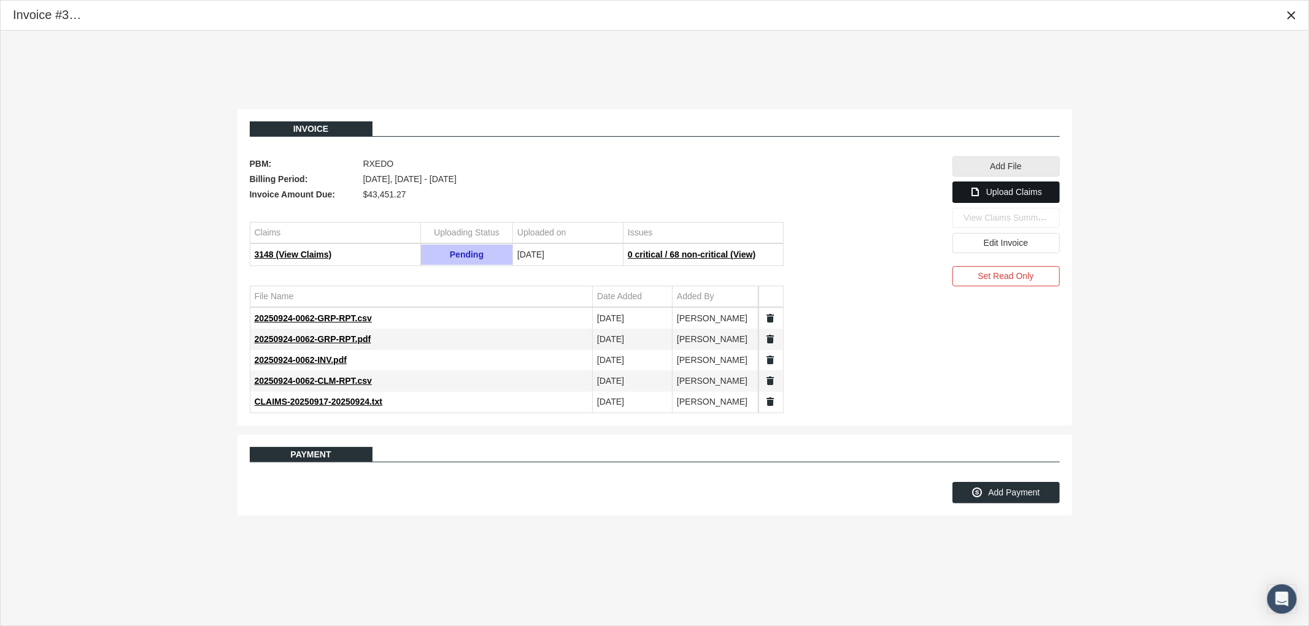
click at [1009, 191] on span "Upload Claims" at bounding box center [1014, 192] width 56 height 10
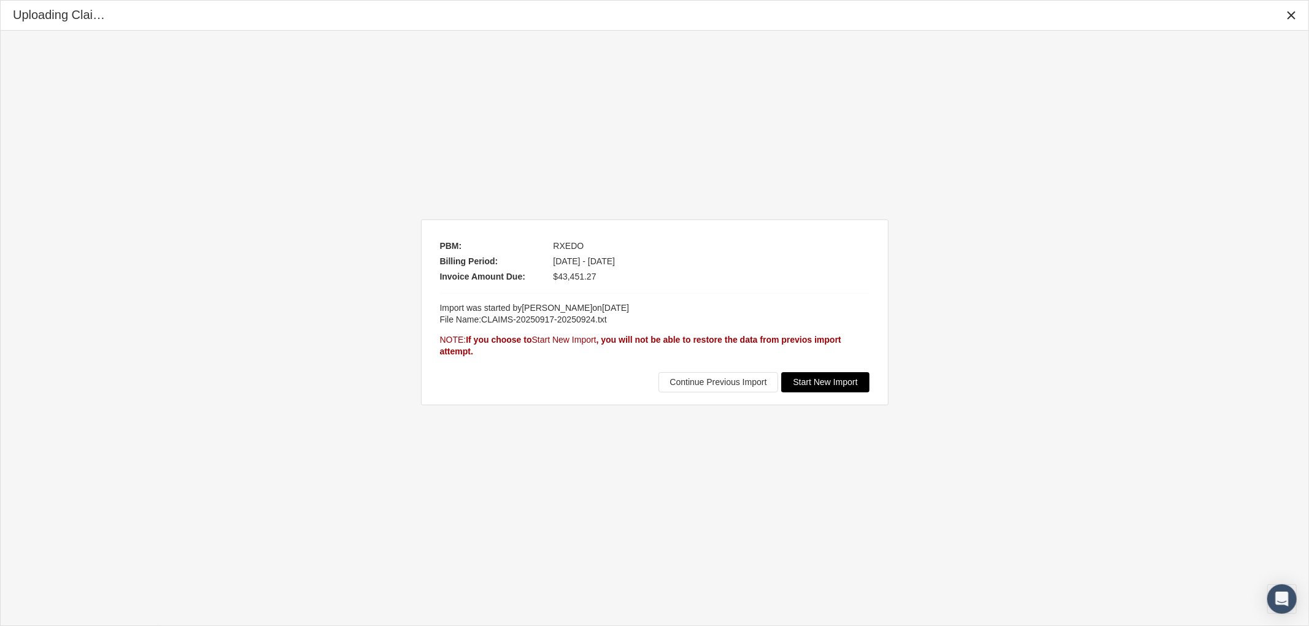
click at [828, 382] on span "Start New Import" at bounding box center [825, 382] width 64 height 10
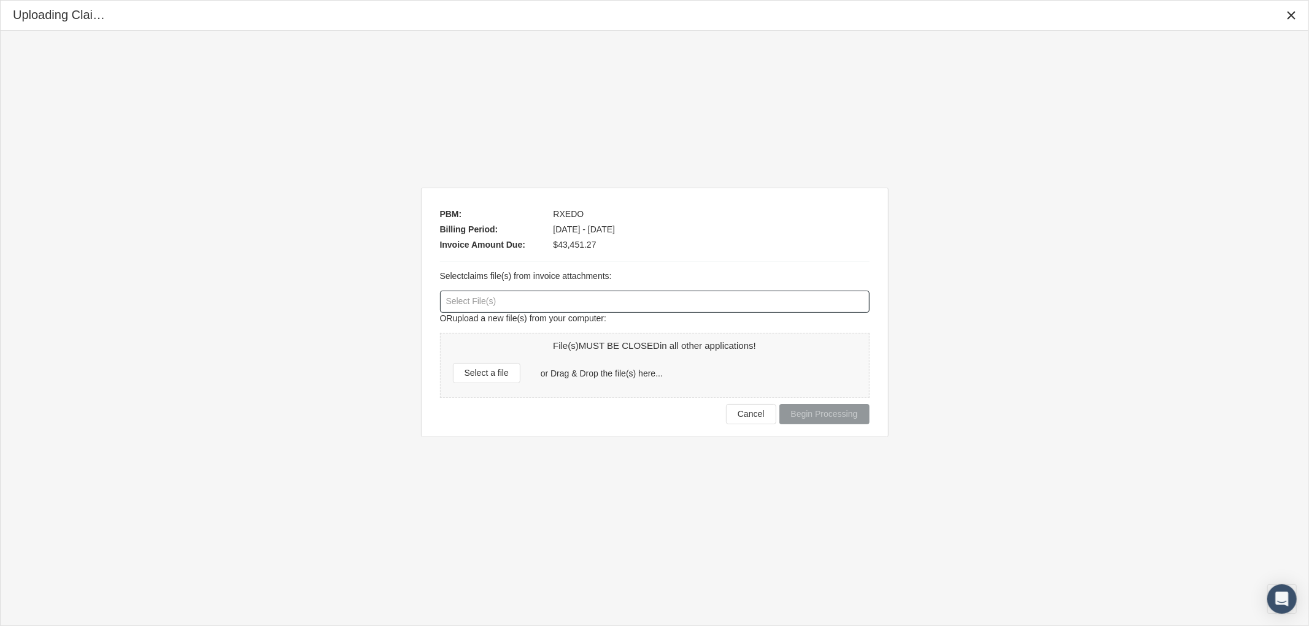
click at [495, 297] on div at bounding box center [654, 301] width 428 height 21
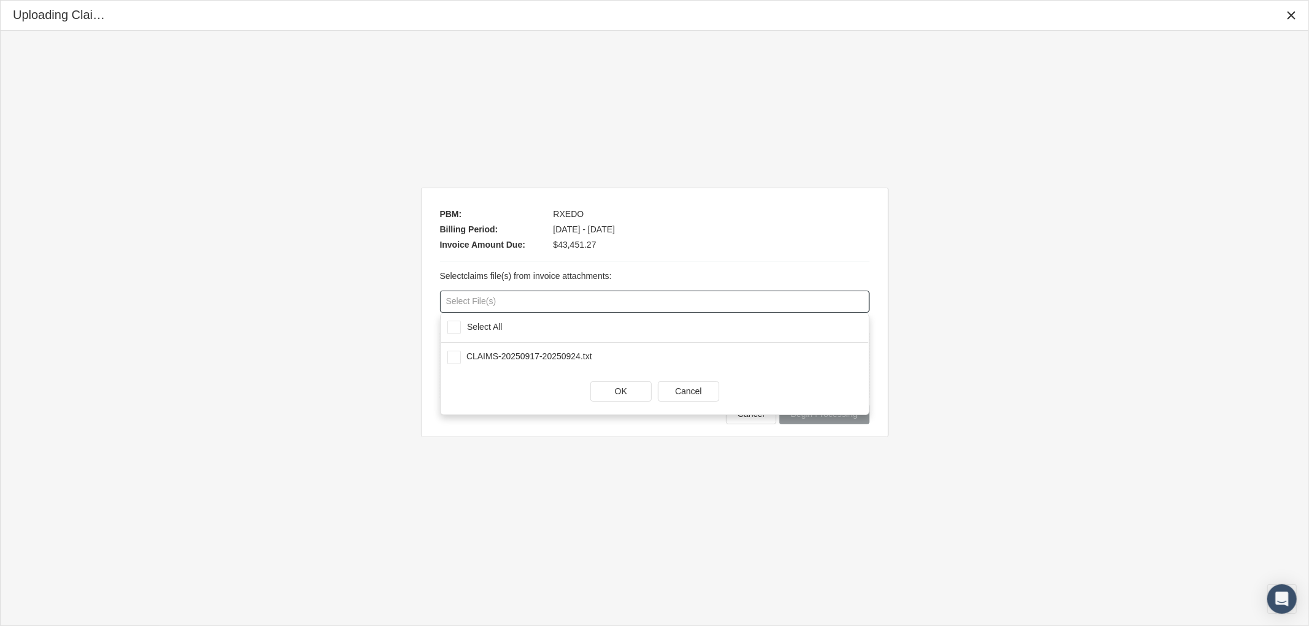
click at [462, 327] on div "Select All" at bounding box center [485, 327] width 48 height 10
click at [621, 390] on span "OK" at bounding box center [621, 391] width 12 height 10
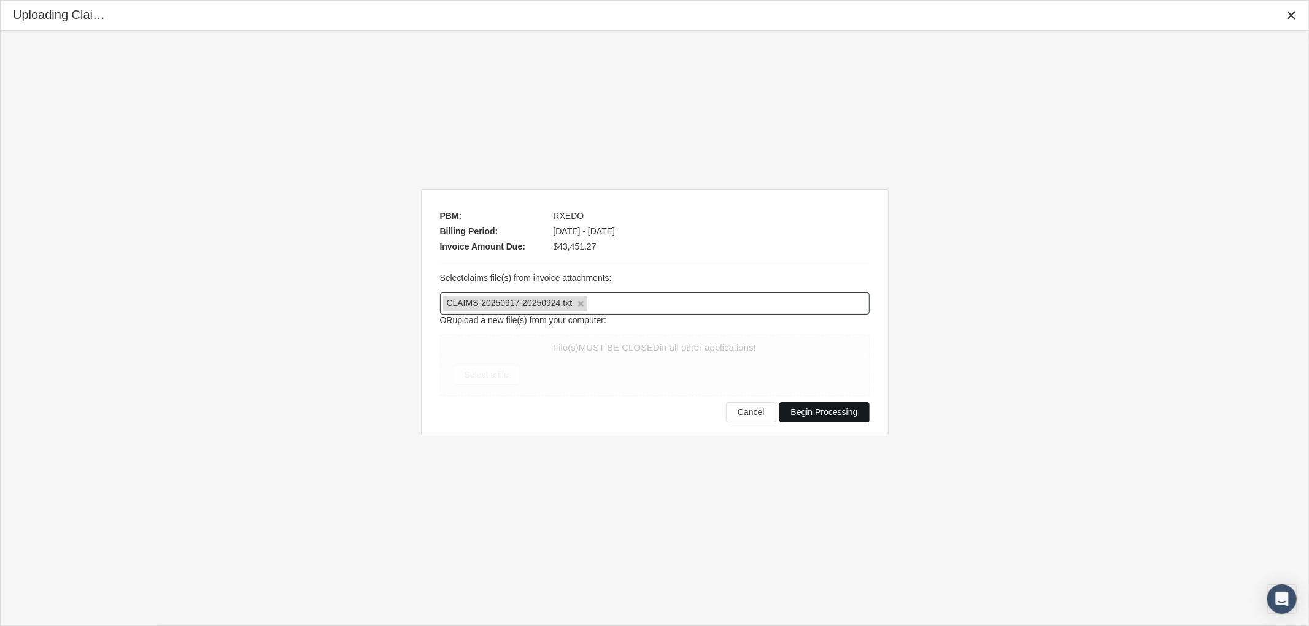
click at [829, 414] on span "Begin Processing" at bounding box center [824, 412] width 67 height 10
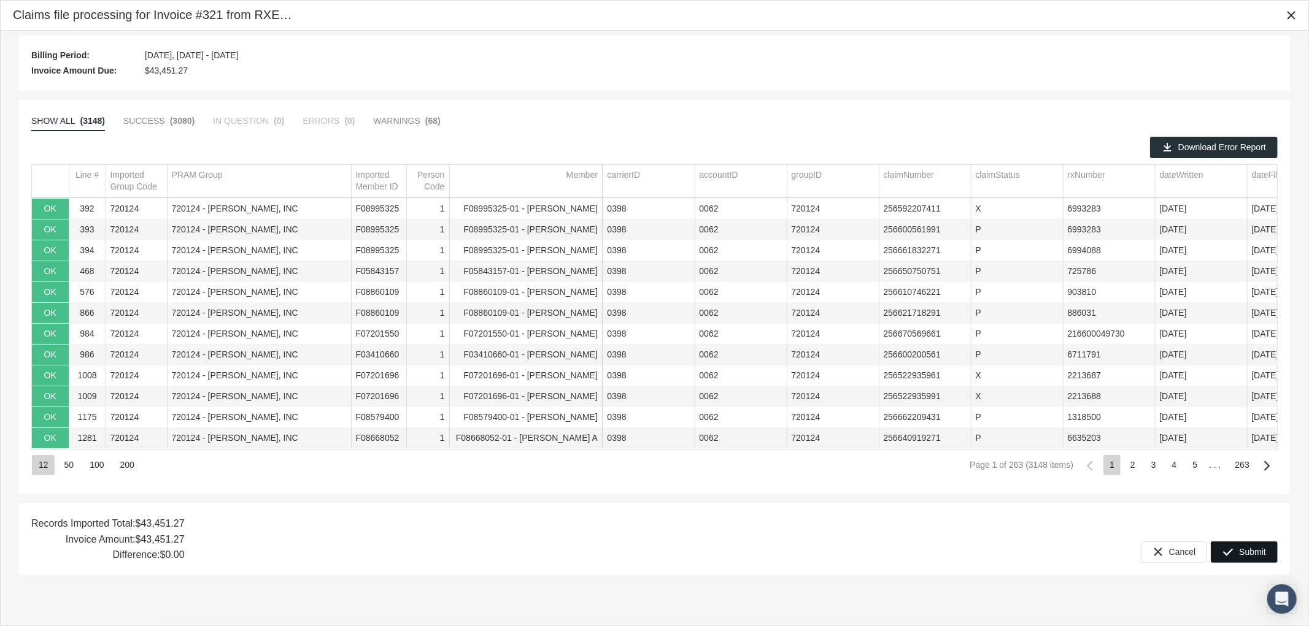
click at [1236, 553] on div "Submit" at bounding box center [1244, 552] width 66 height 20
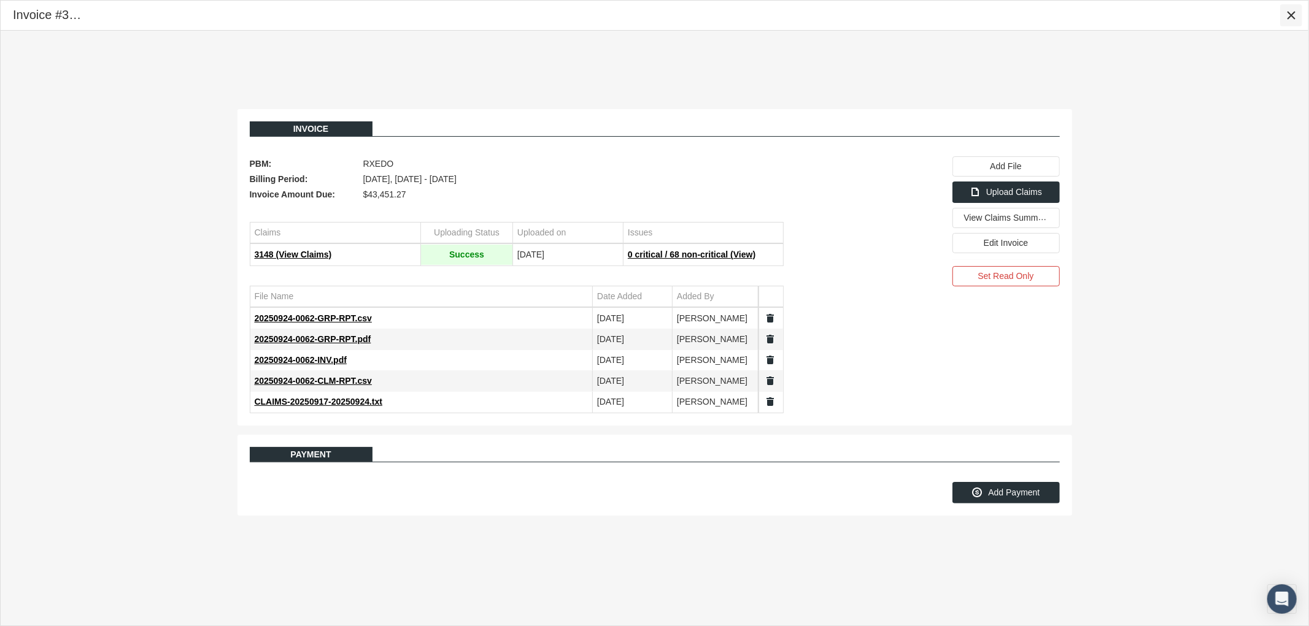
click at [1289, 16] on icon "Close" at bounding box center [1290, 15] width 11 height 11
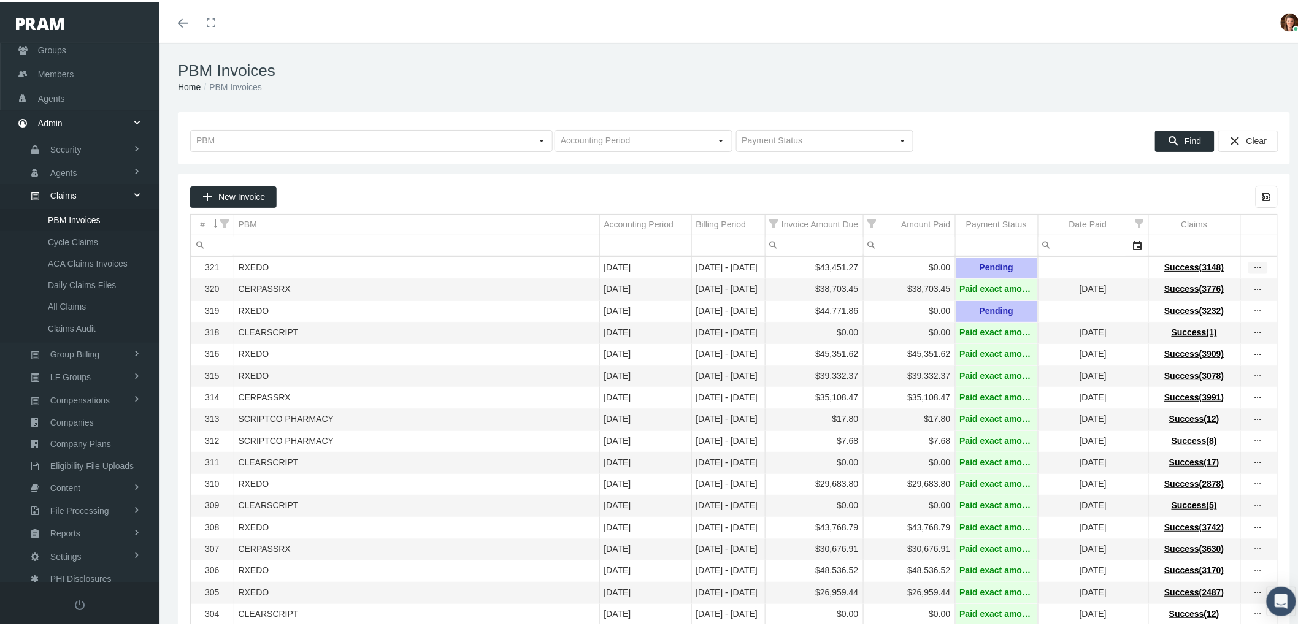
click at [1249, 264] on div "more" at bounding box center [1258, 265] width 18 height 11
click at [1194, 286] on div "View Invoice" at bounding box center [1196, 288] width 120 height 26
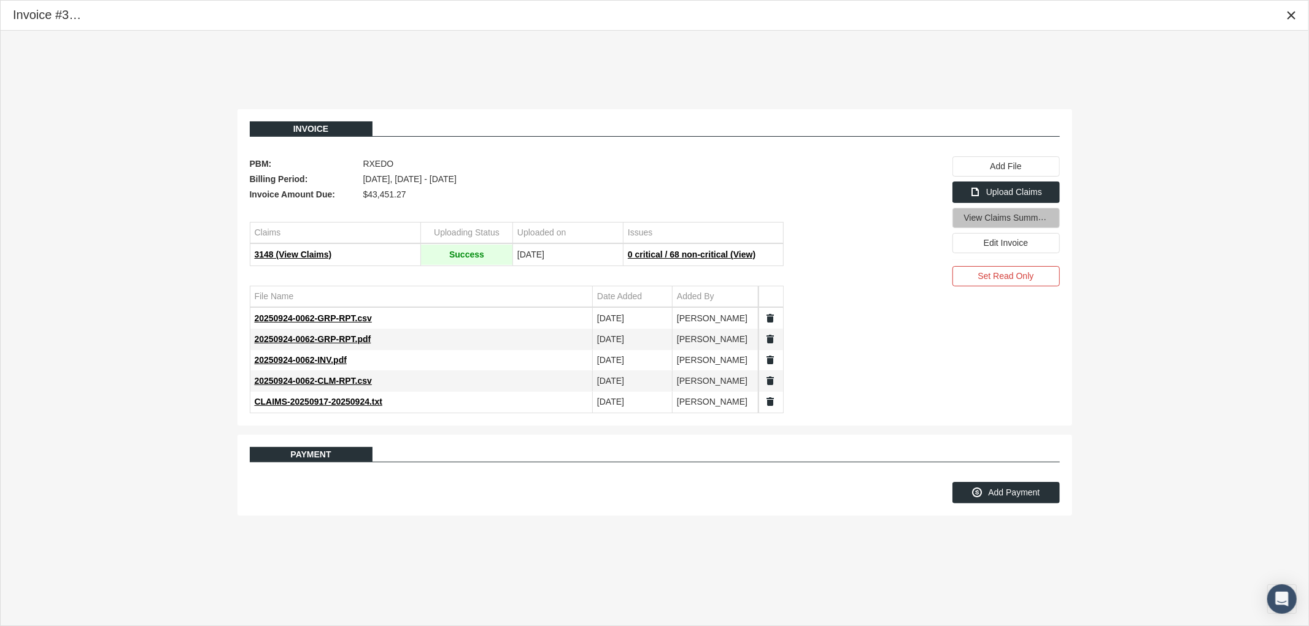
click at [998, 221] on span "View Claims Summary" at bounding box center [1007, 217] width 87 height 10
click at [988, 222] on span "View Claims Summary" at bounding box center [1007, 217] width 87 height 10
click at [382, 70] on div "Invoice PBM: RXEDO Billing Period: [DATE], [DATE] - [DATE] Invoice Amount Due: …" at bounding box center [654, 313] width 1307 height 564
